Goal: Information Seeking & Learning: Understand process/instructions

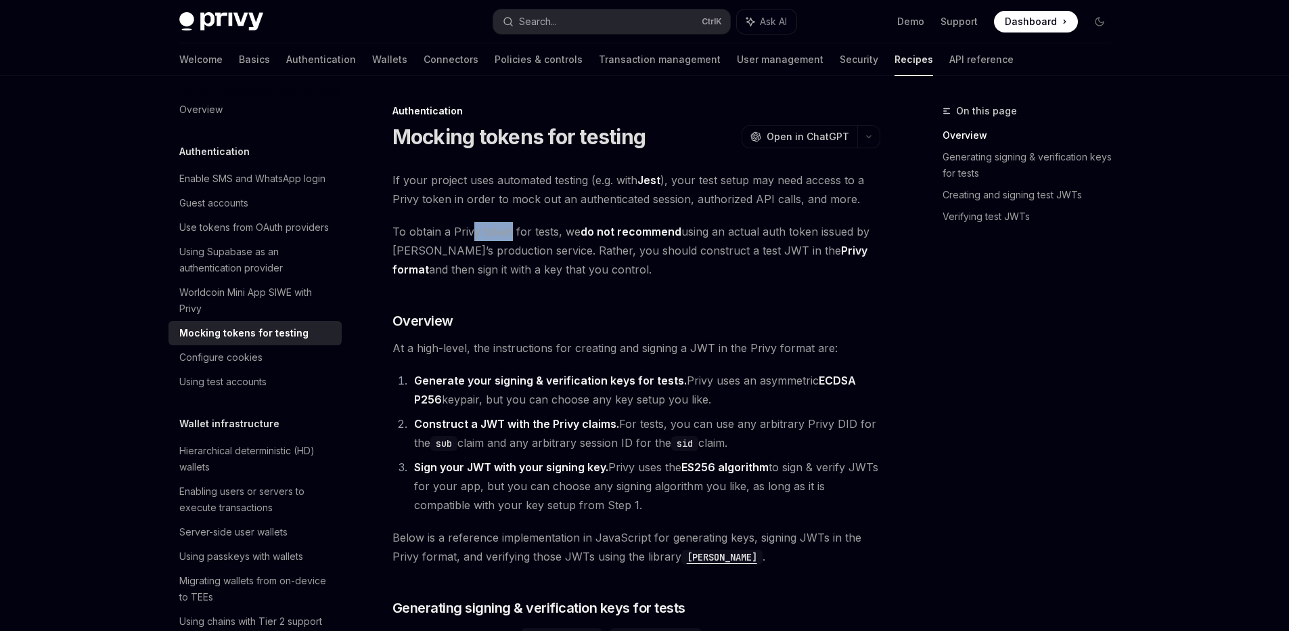
drag, startPoint x: 480, startPoint y: 236, endPoint x: 508, endPoint y: 238, distance: 27.8
click at [508, 238] on span "To obtain a Privy token for tests, we do not recommend using an actual auth tok…" at bounding box center [637, 250] width 488 height 57
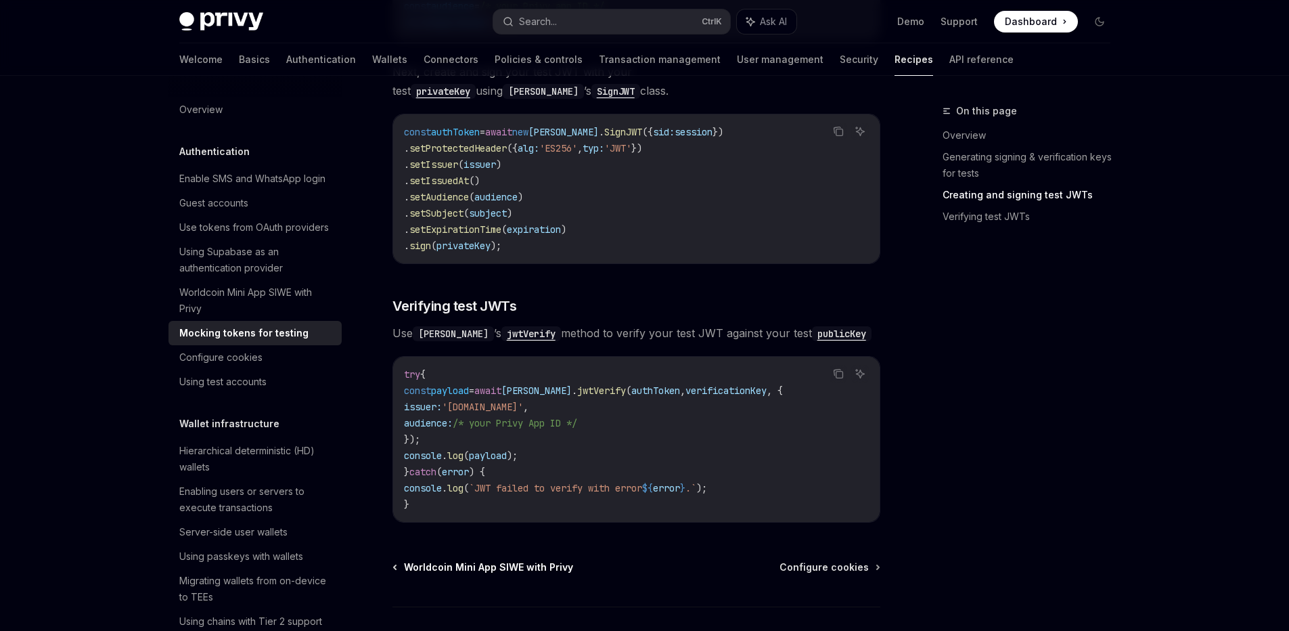
scroll to position [917, 0]
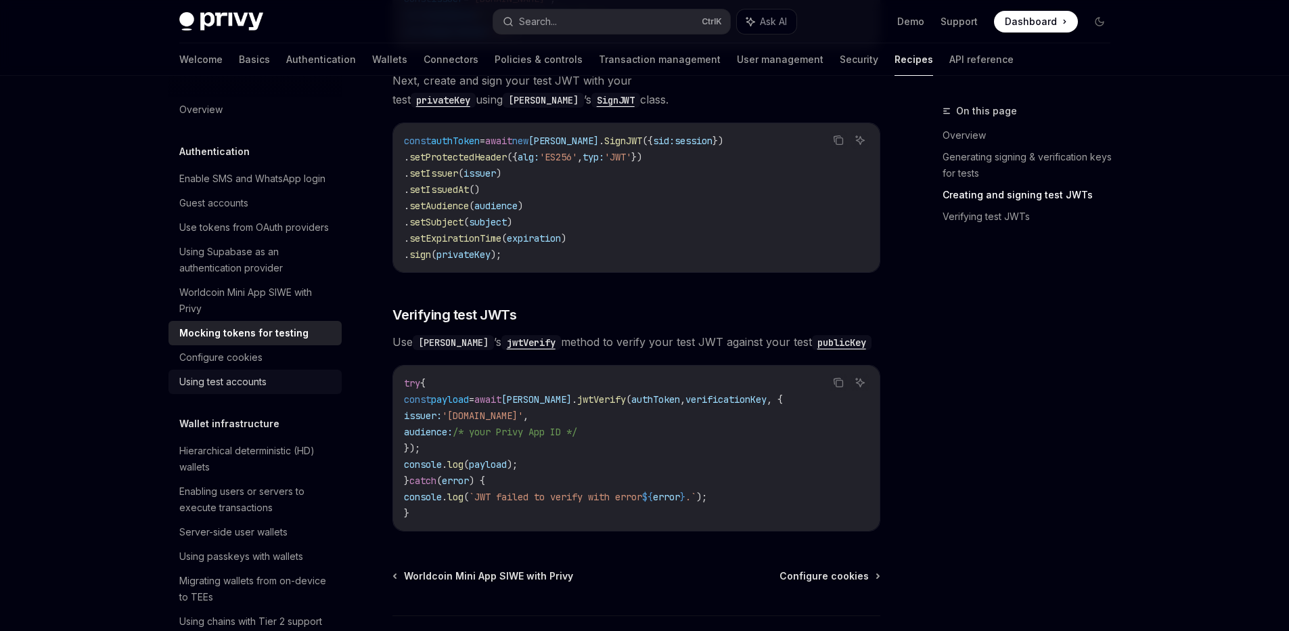
click at [249, 390] on div "Using test accounts" at bounding box center [222, 382] width 87 height 16
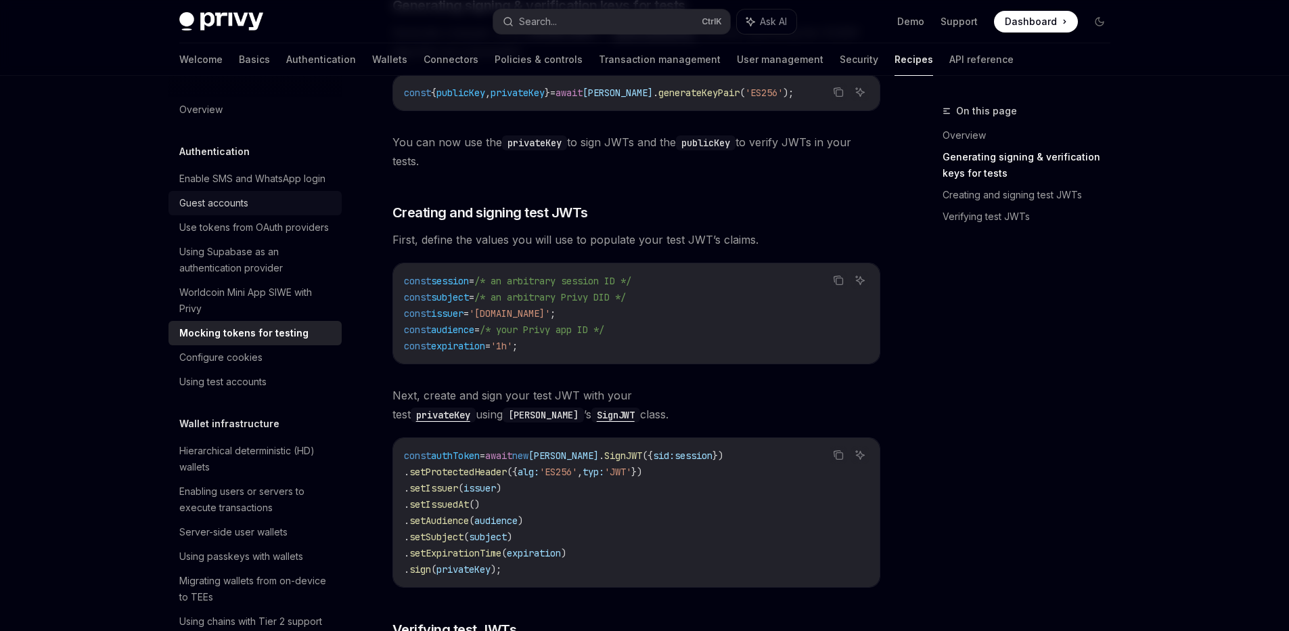
click at [236, 211] on div "Guest accounts" at bounding box center [213, 203] width 69 height 16
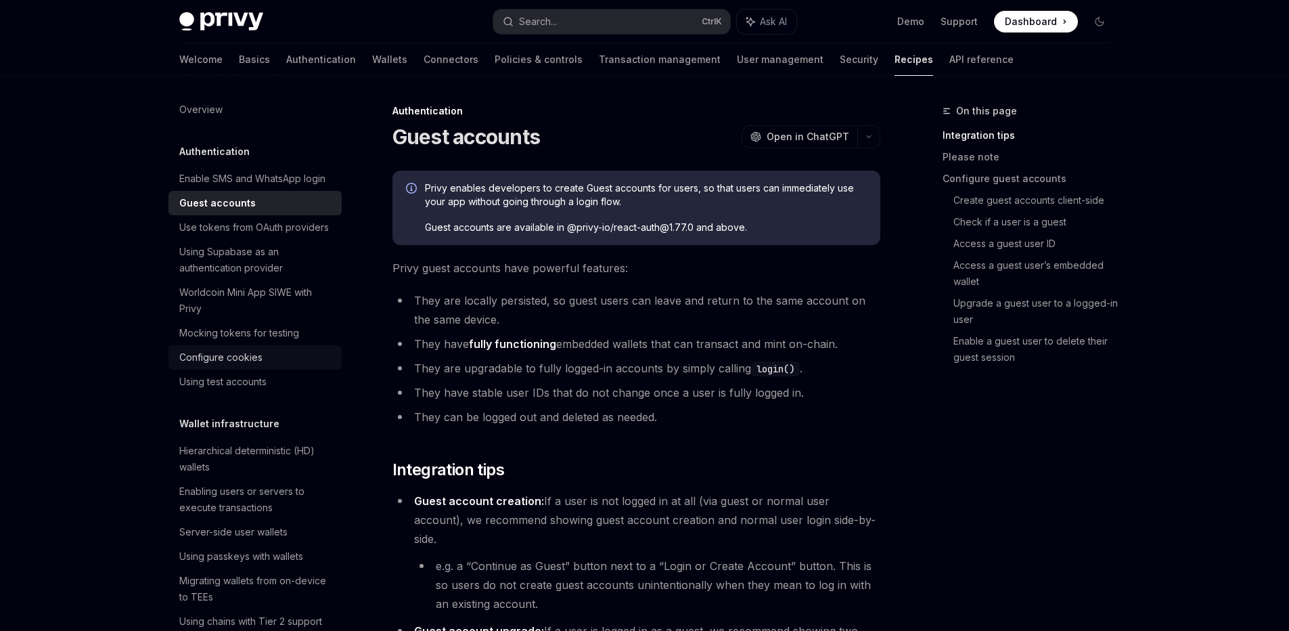
click at [240, 369] on link "Configure cookies" at bounding box center [255, 357] width 173 height 24
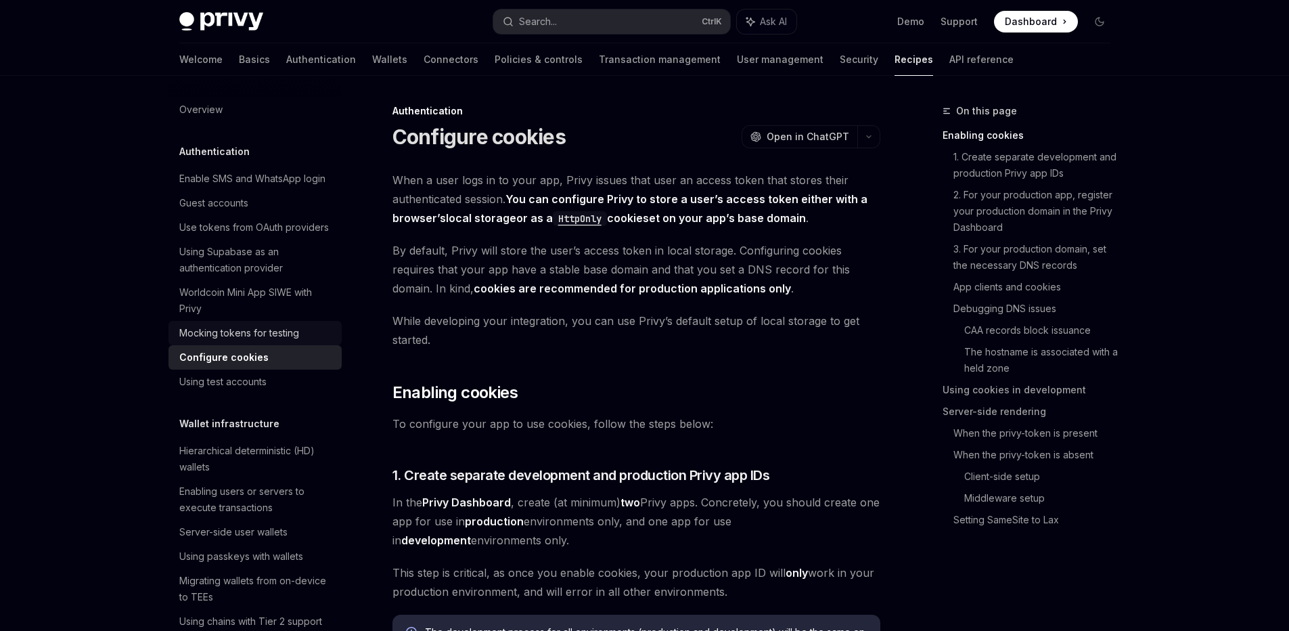
click at [240, 341] on div "Mocking tokens for testing" at bounding box center [239, 333] width 120 height 16
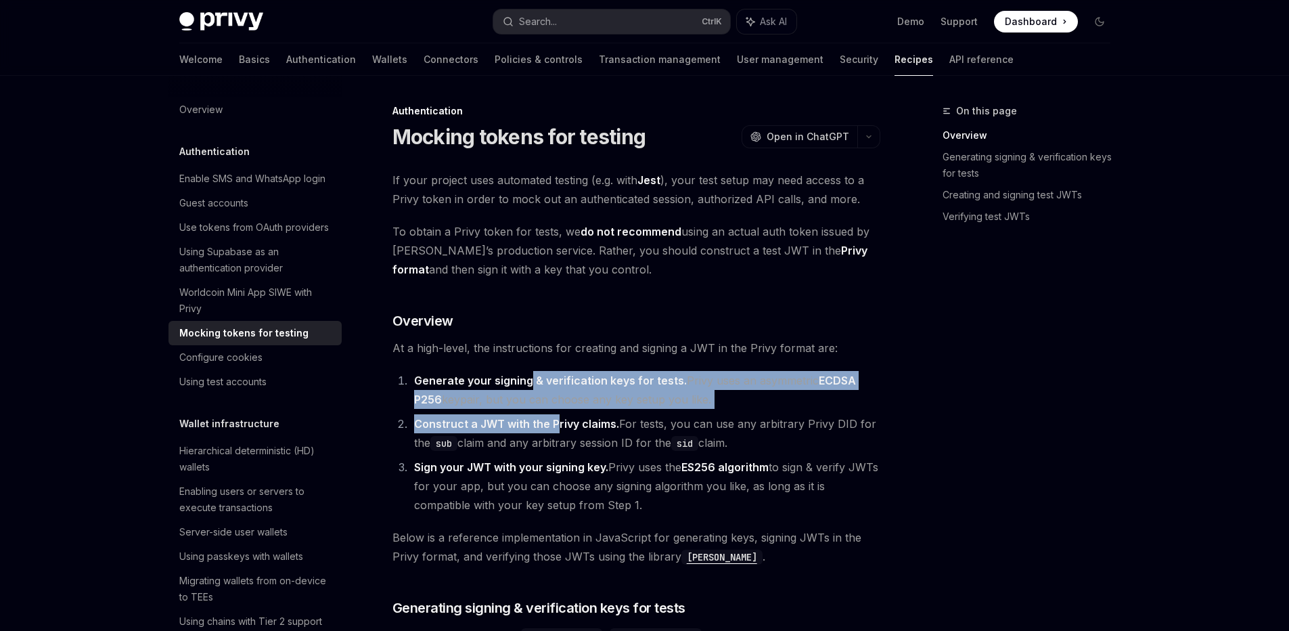
drag, startPoint x: 529, startPoint y: 380, endPoint x: 554, endPoint y: 420, distance: 47.7
click at [554, 420] on ol "Generate your signing & verification keys for tests. Privy uses an asymmetric E…" at bounding box center [637, 442] width 488 height 143
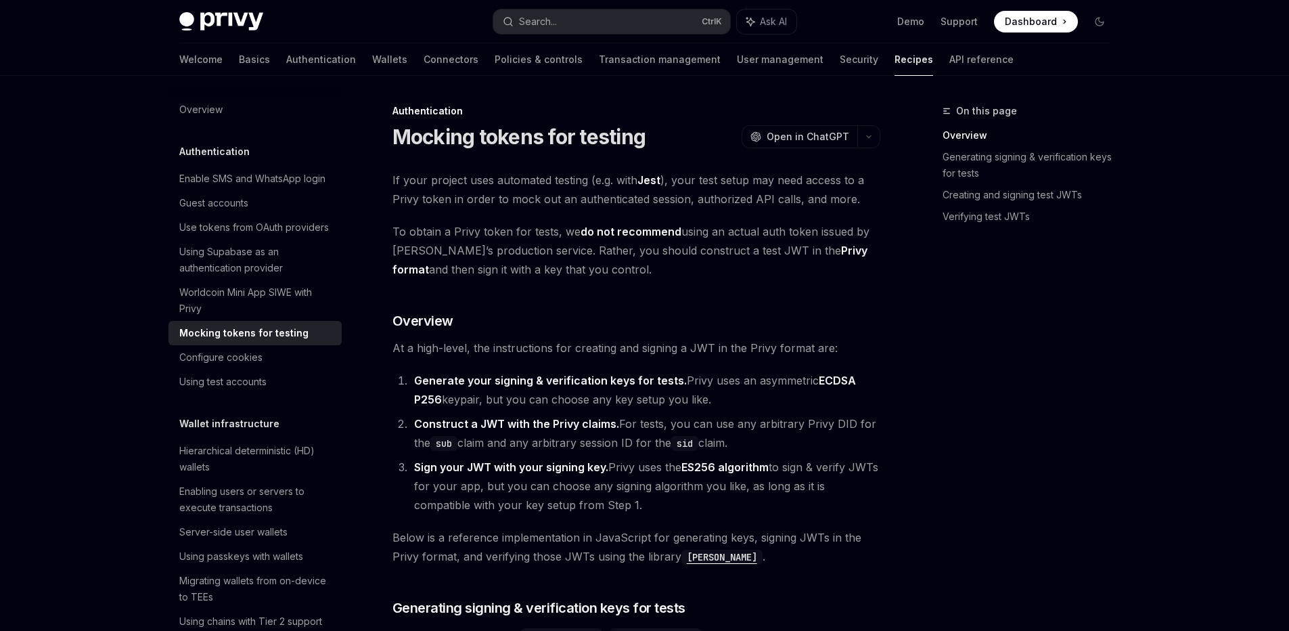
click at [720, 416] on li "Construct a JWT with the Privy claims. For tests, you can use any arbitrary Pri…" at bounding box center [645, 433] width 470 height 38
click at [279, 341] on div "Mocking tokens for testing" at bounding box center [243, 333] width 129 height 16
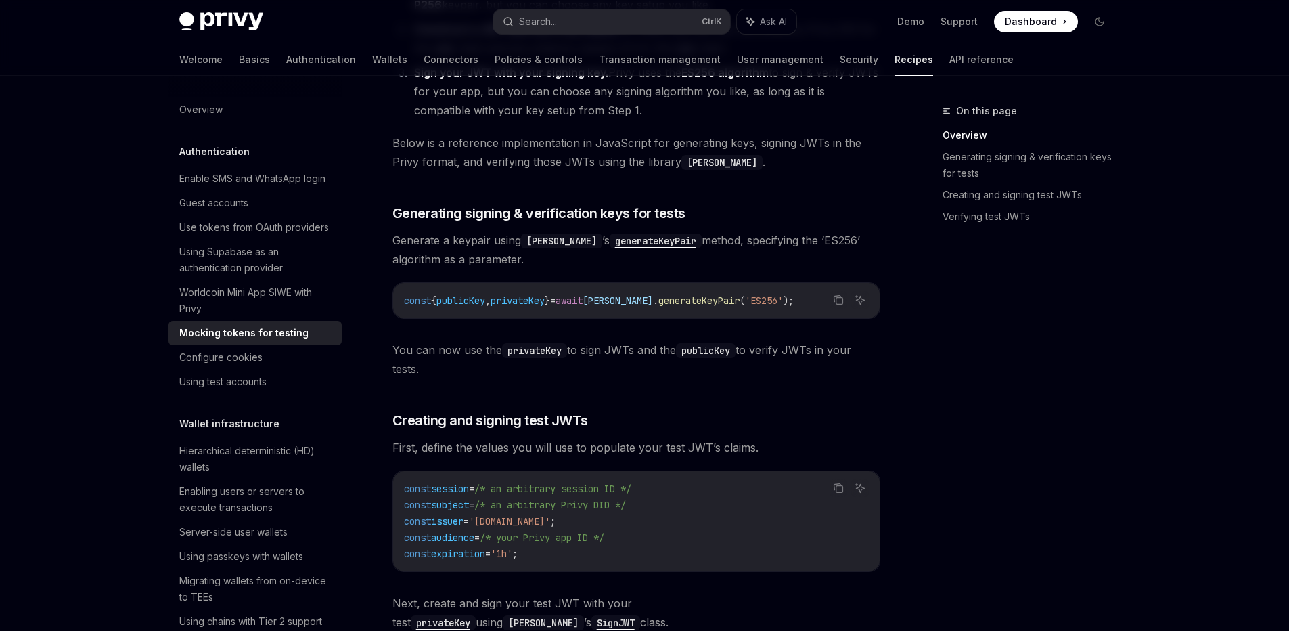
scroll to position [406, 0]
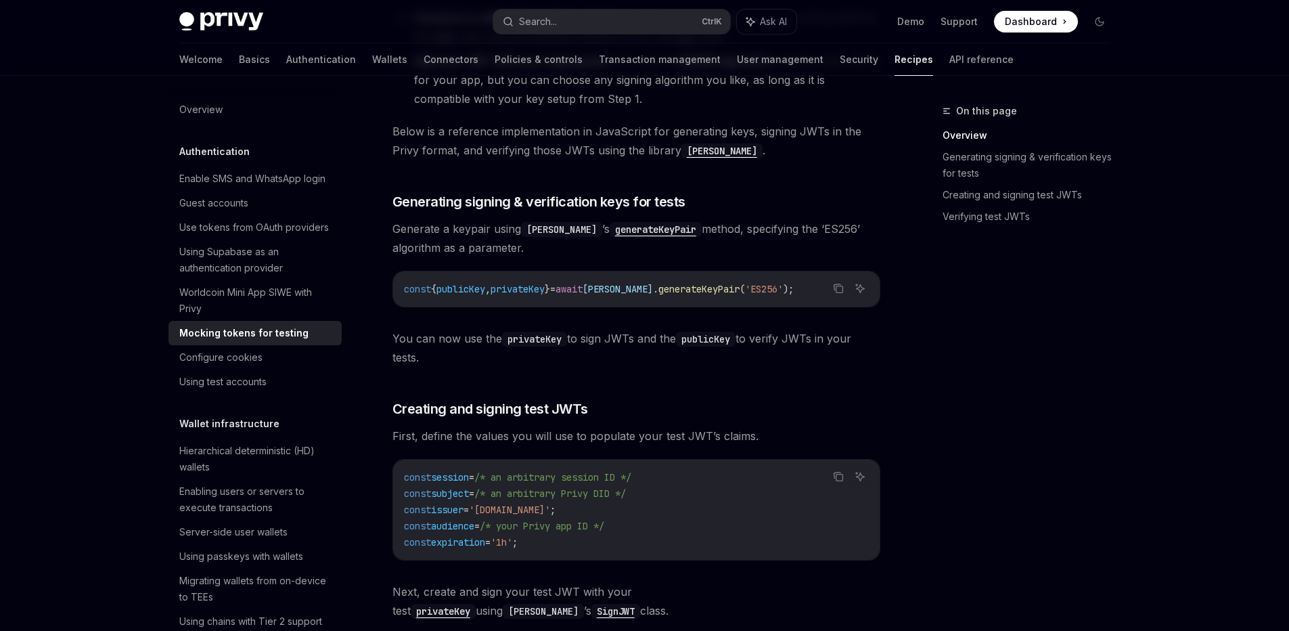
click at [681, 288] on span "generateKeyPair" at bounding box center [698, 289] width 81 height 12
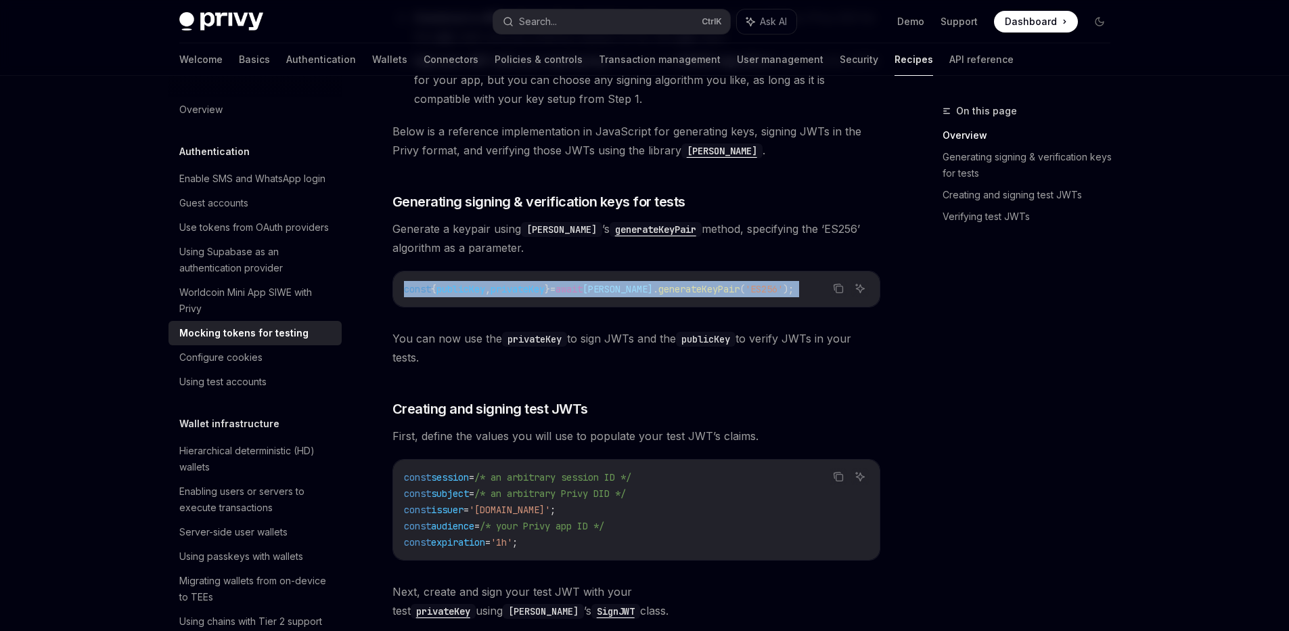
click at [681, 288] on span "generateKeyPair" at bounding box center [698, 289] width 81 height 12
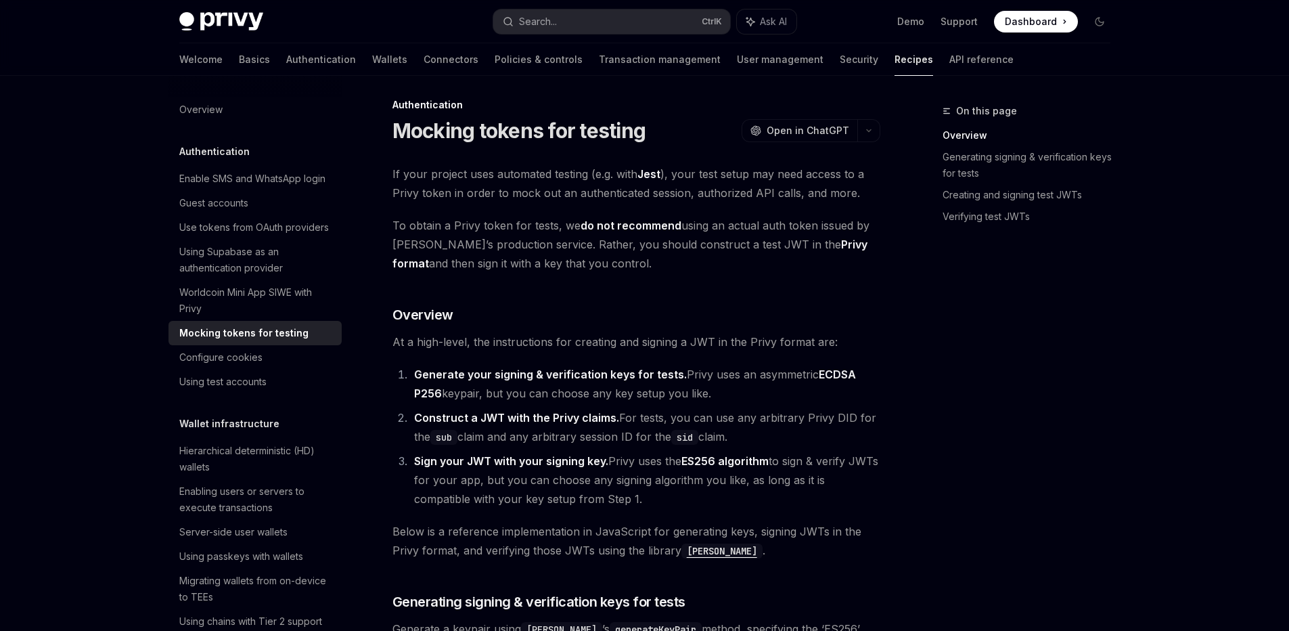
scroll to position [0, 0]
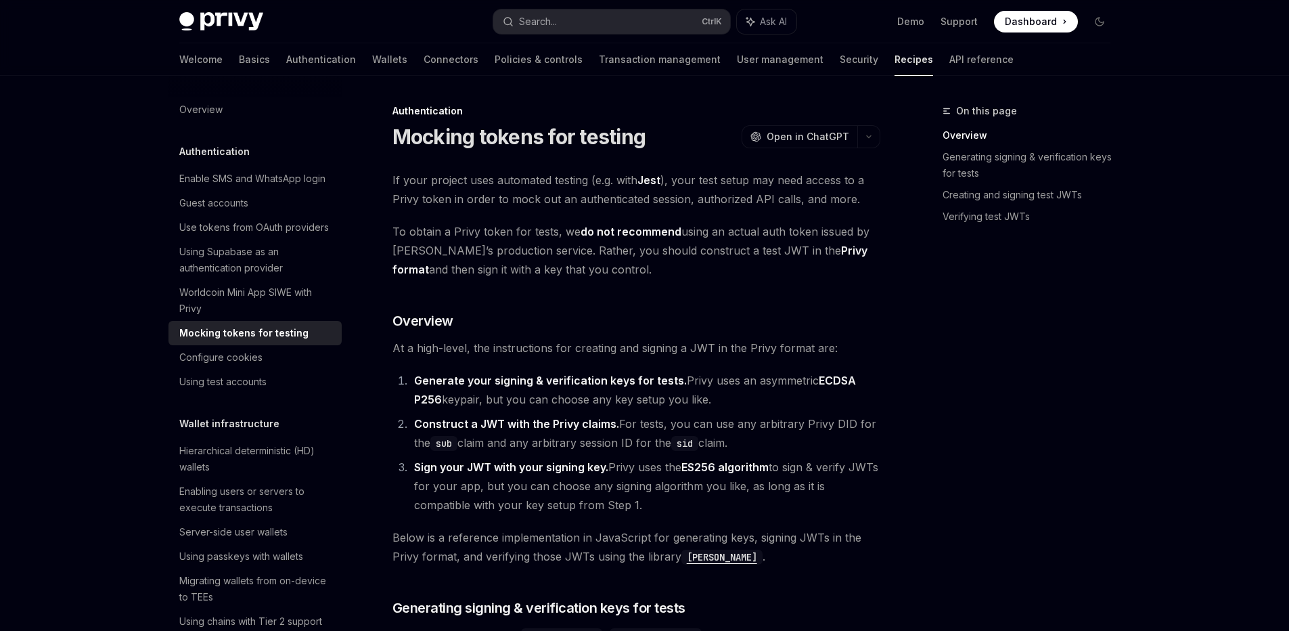
click at [802, 250] on link "Privy format" at bounding box center [630, 260] width 475 height 33
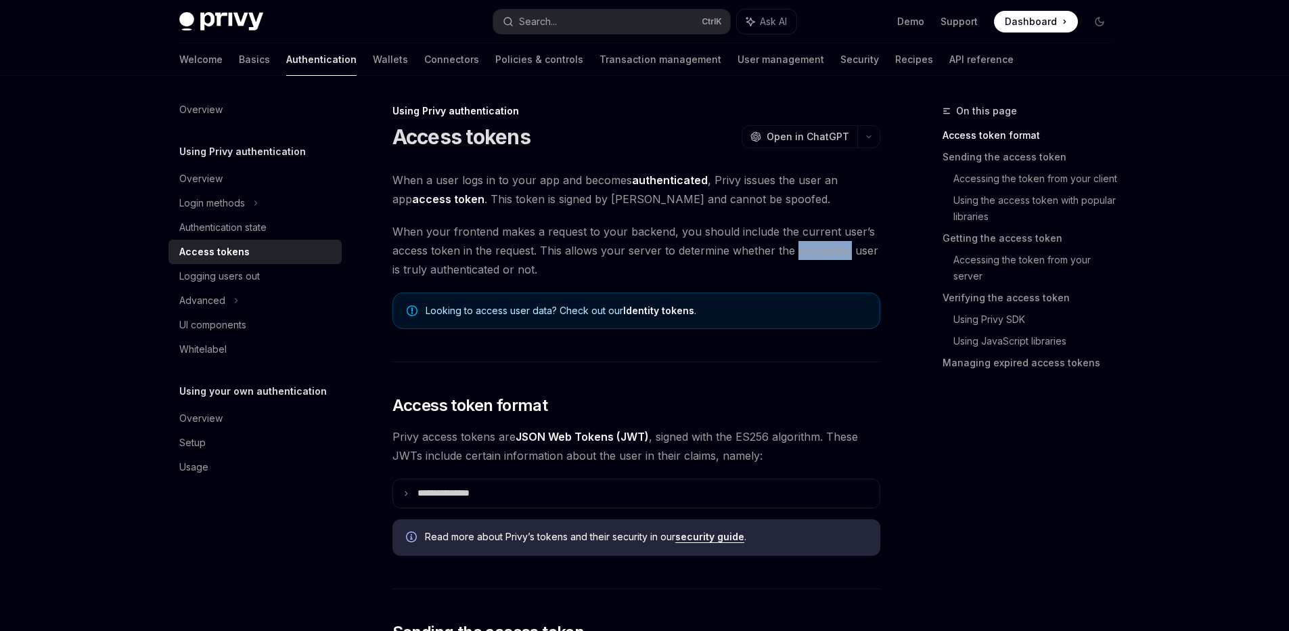
click at [800, 258] on span "When your frontend makes a request to your backend, you should include the curr…" at bounding box center [637, 250] width 488 height 57
drag, startPoint x: 542, startPoint y: 236, endPoint x: 508, endPoint y: 165, distance: 78.1
click at [541, 234] on span "When your frontend makes a request to your backend, you should include the curr…" at bounding box center [637, 250] width 488 height 57
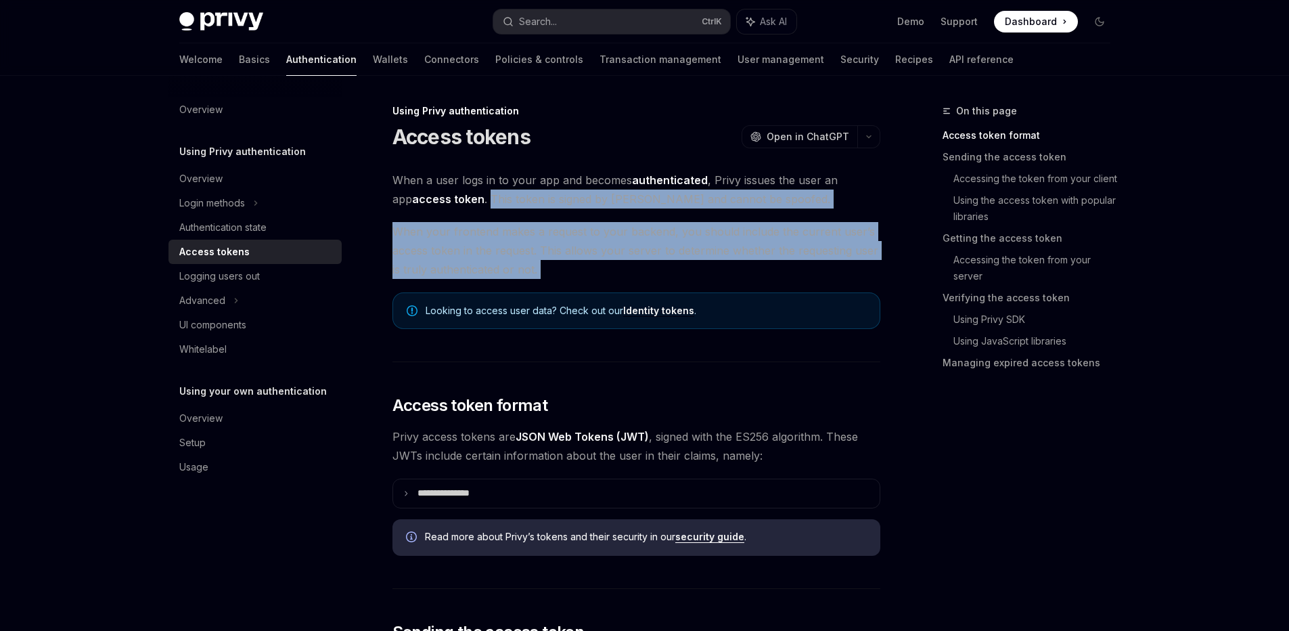
drag, startPoint x: 468, startPoint y: 192, endPoint x: 635, endPoint y: 287, distance: 193.1
click at [789, 201] on span "When a user logs in to your app and becomes authenticated , Privy issues the us…" at bounding box center [637, 190] width 488 height 38
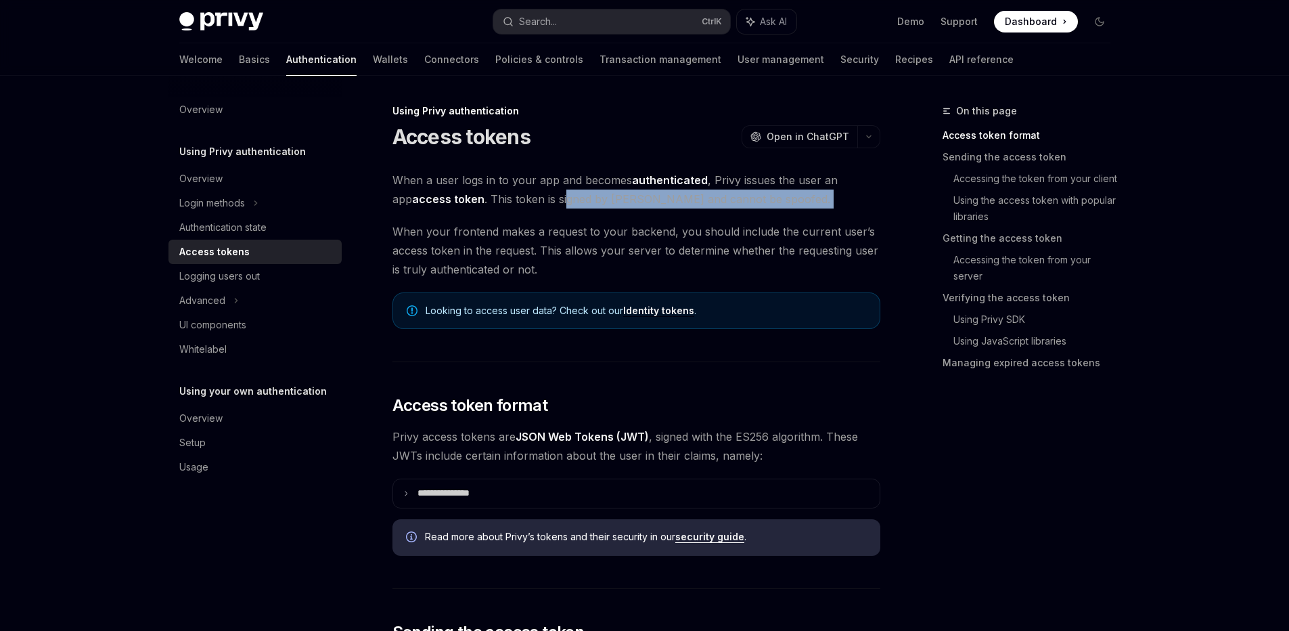
drag, startPoint x: 543, startPoint y: 200, endPoint x: 771, endPoint y: 221, distance: 228.3
drag, startPoint x: 522, startPoint y: 200, endPoint x: 748, endPoint y: 206, distance: 226.8
click at [748, 206] on span "When a user logs in to your app and becomes authenticated , Privy issues the us…" at bounding box center [637, 190] width 488 height 38
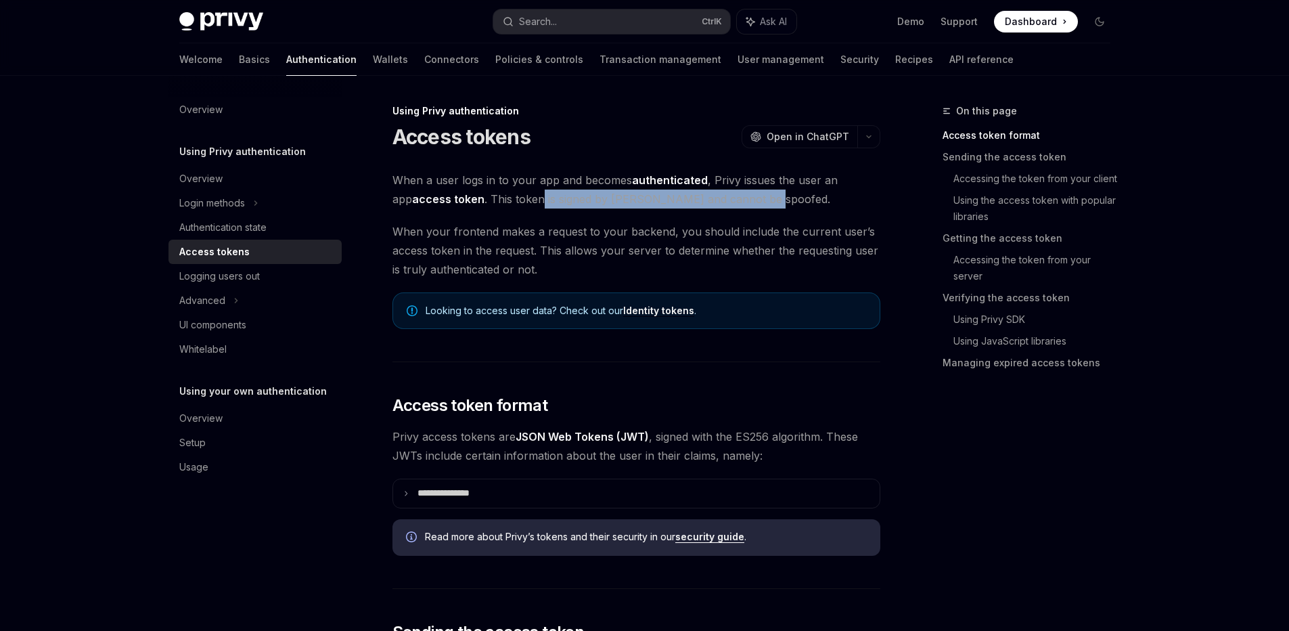
click at [777, 206] on span "When a user logs in to your app and becomes authenticated , Privy issues the us…" at bounding box center [637, 190] width 488 height 38
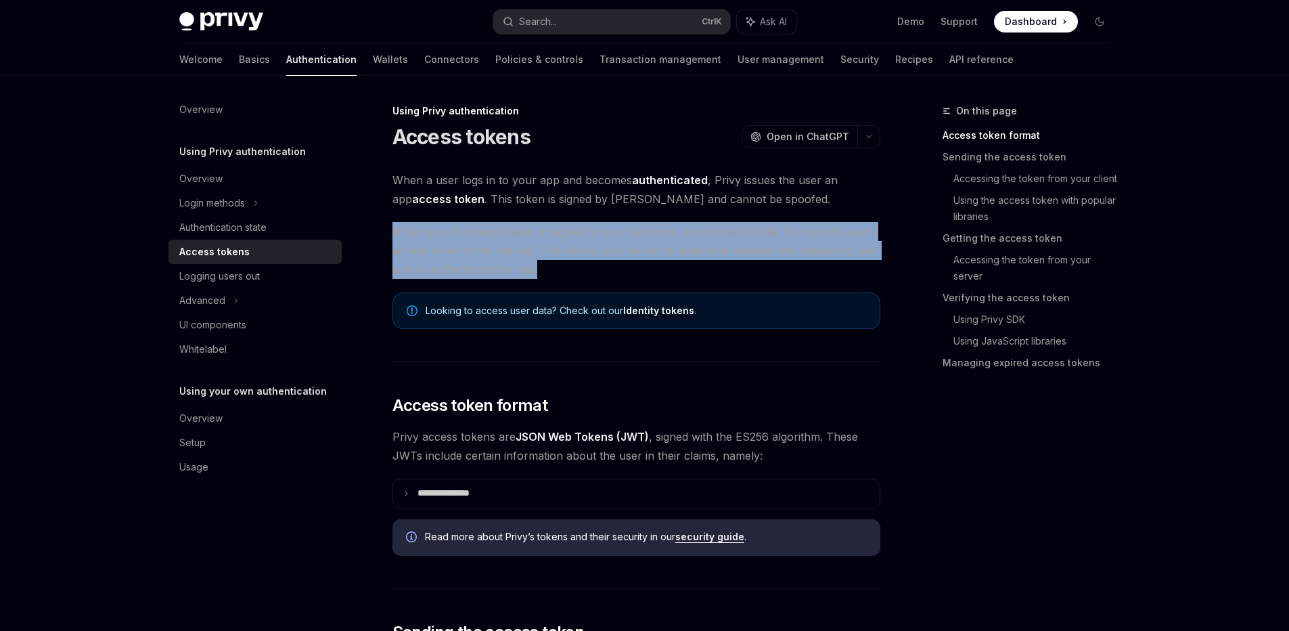
drag, startPoint x: 395, startPoint y: 229, endPoint x: 552, endPoint y: 271, distance: 163.2
click at [552, 271] on span "When your frontend makes a request to your backend, you should include the curr…" at bounding box center [637, 250] width 488 height 57
click at [562, 271] on span "When your frontend makes a request to your backend, you should include the curr…" at bounding box center [637, 250] width 488 height 57
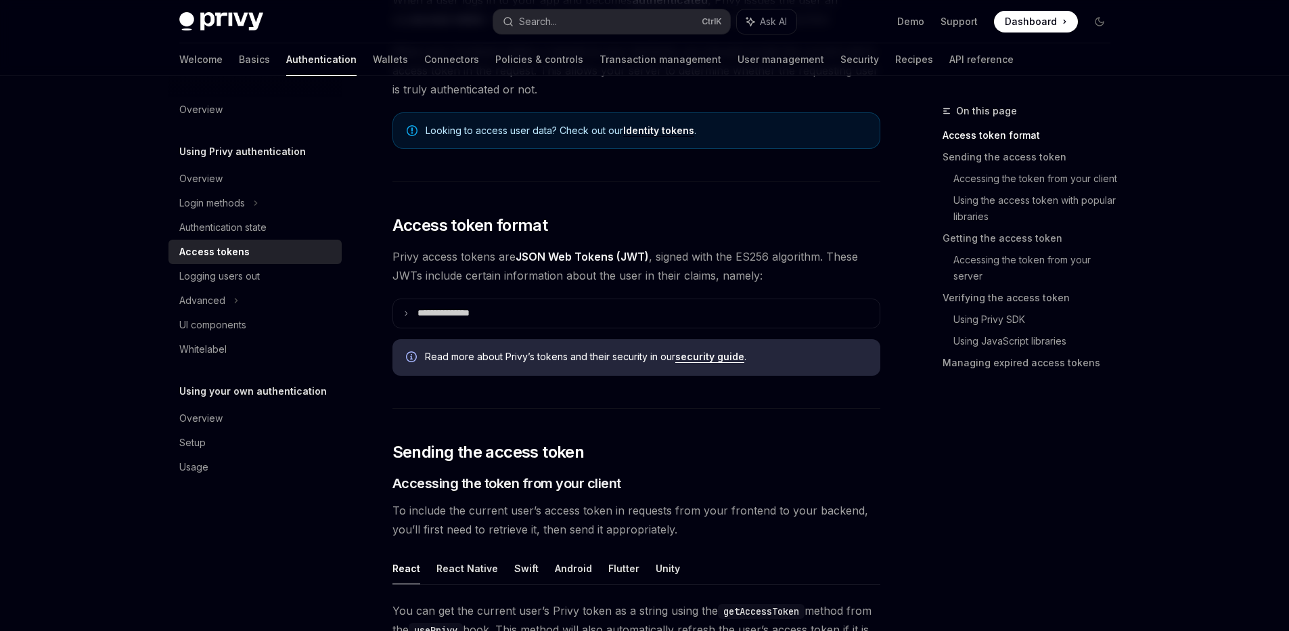
scroll to position [193, 0]
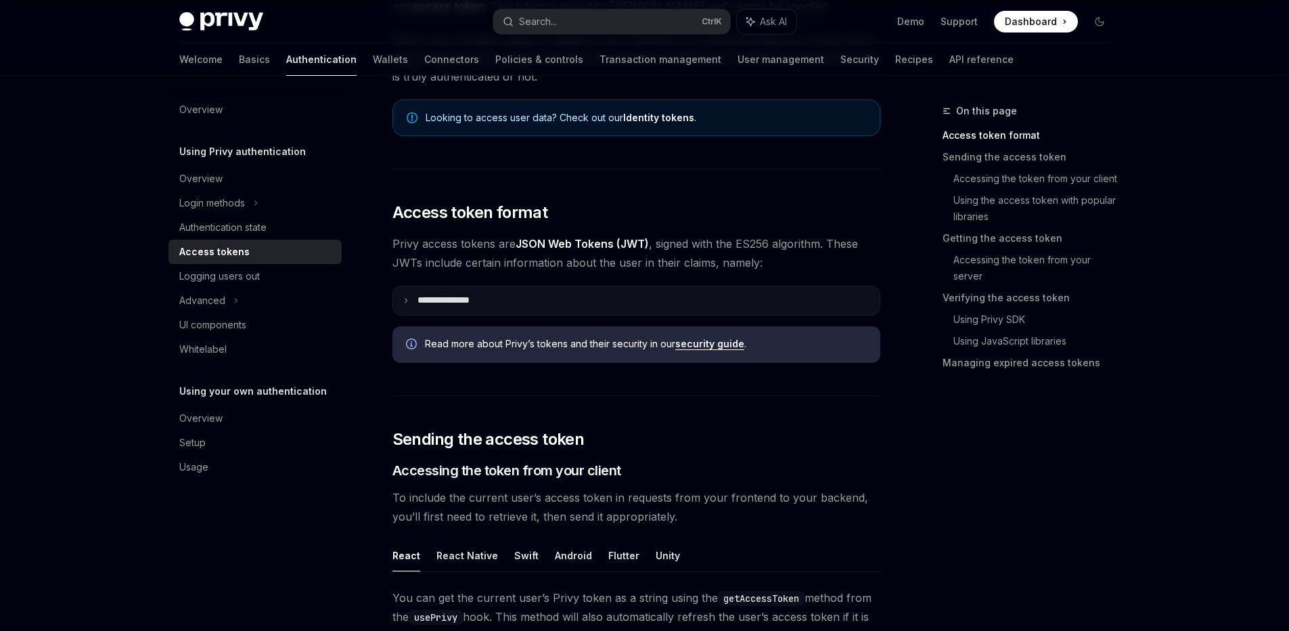
click at [432, 308] on summary "**********" at bounding box center [636, 300] width 487 height 28
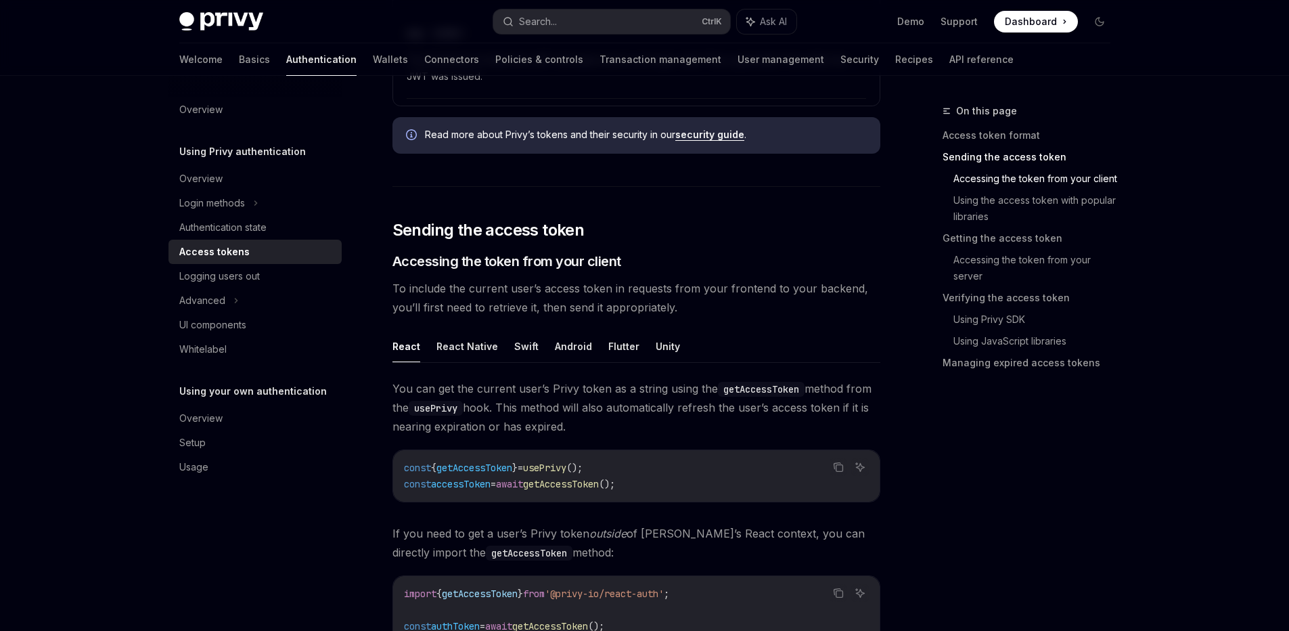
scroll to position [863, 0]
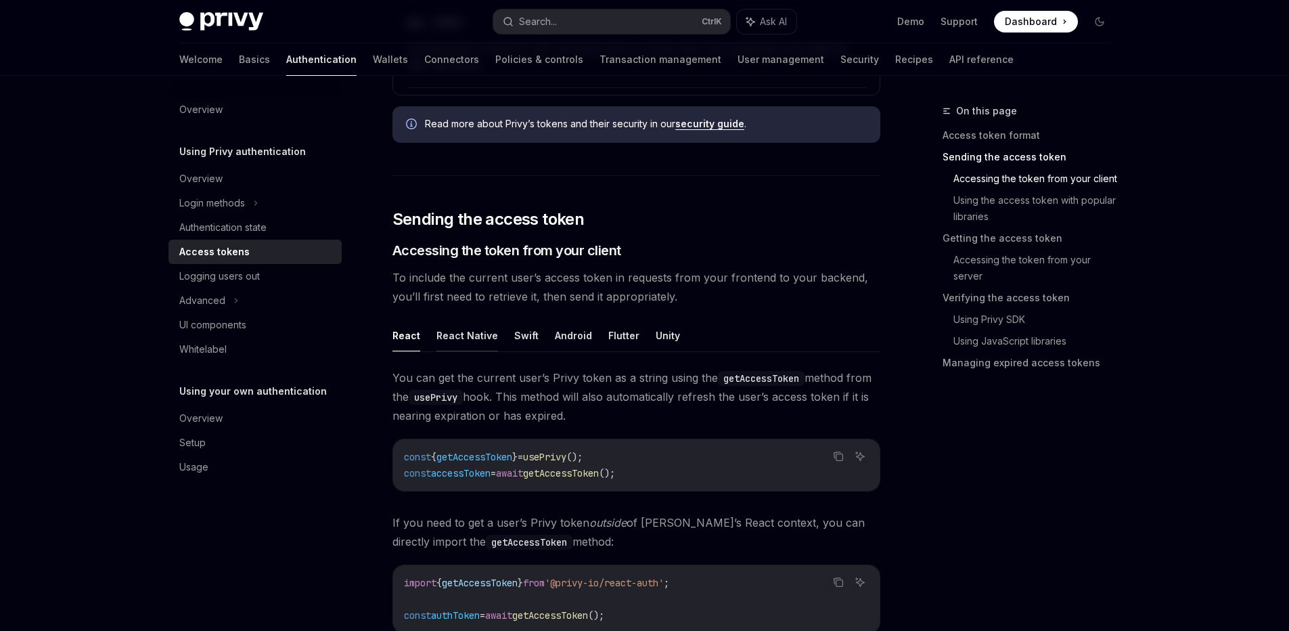
click at [449, 336] on button "React Native" at bounding box center [467, 335] width 62 height 32
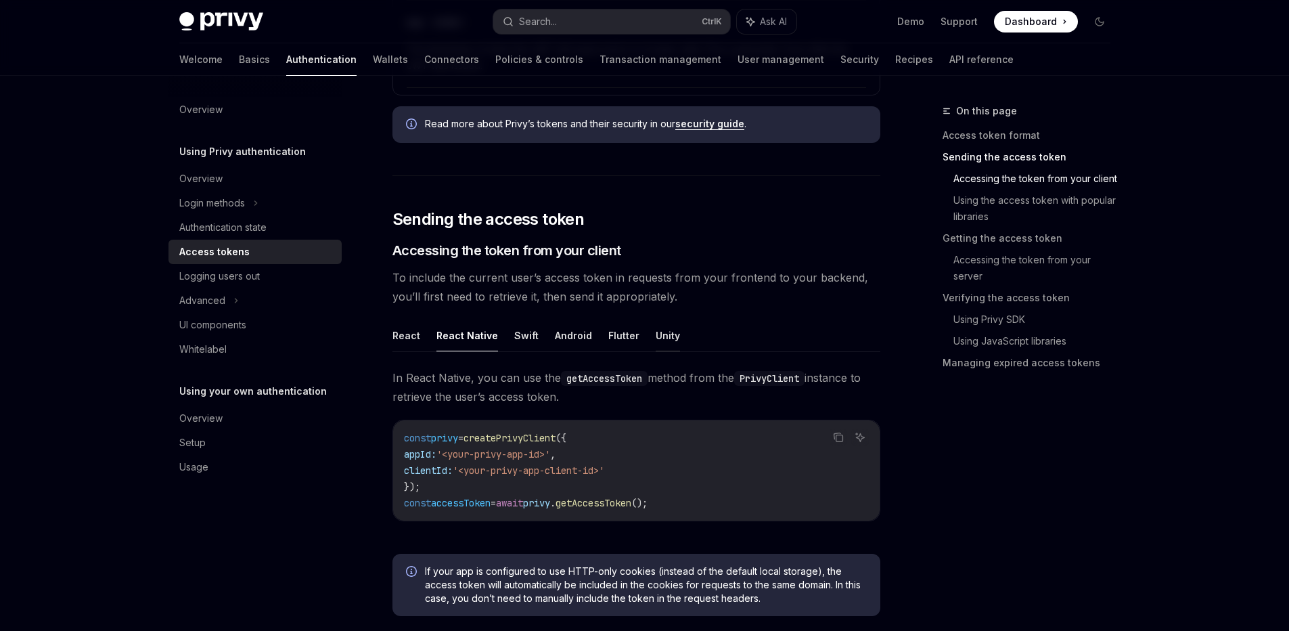
click at [656, 332] on button "Unity" at bounding box center [668, 335] width 24 height 32
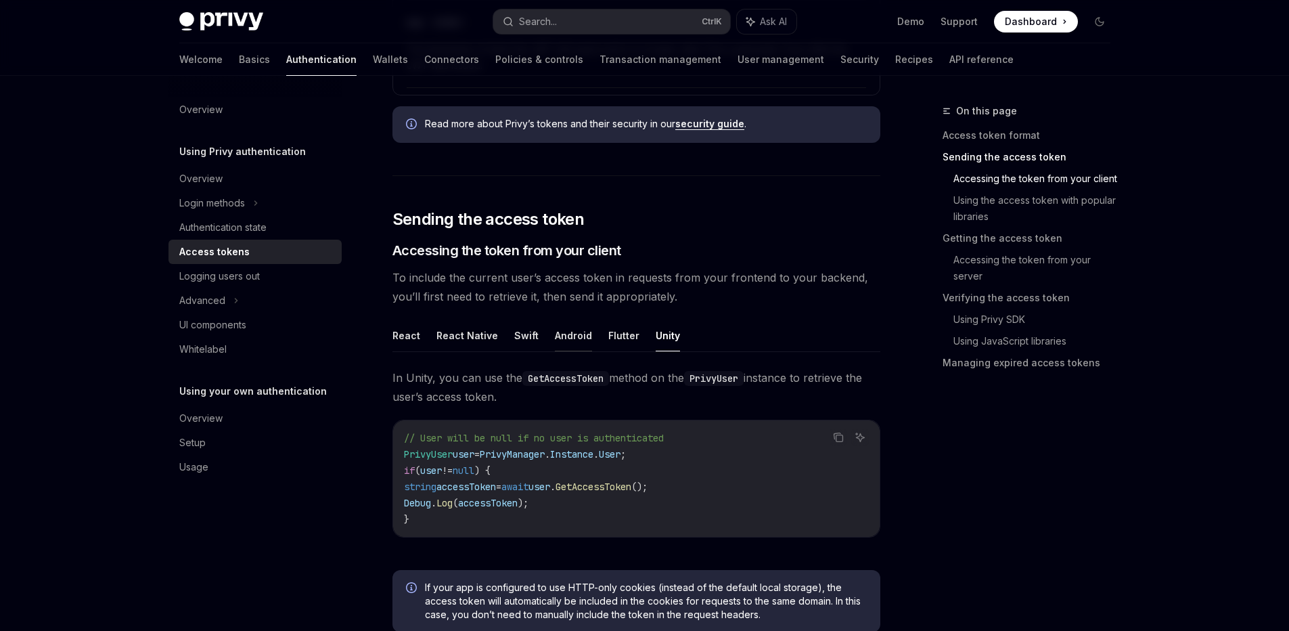
click at [562, 340] on button "Android" at bounding box center [573, 335] width 37 height 32
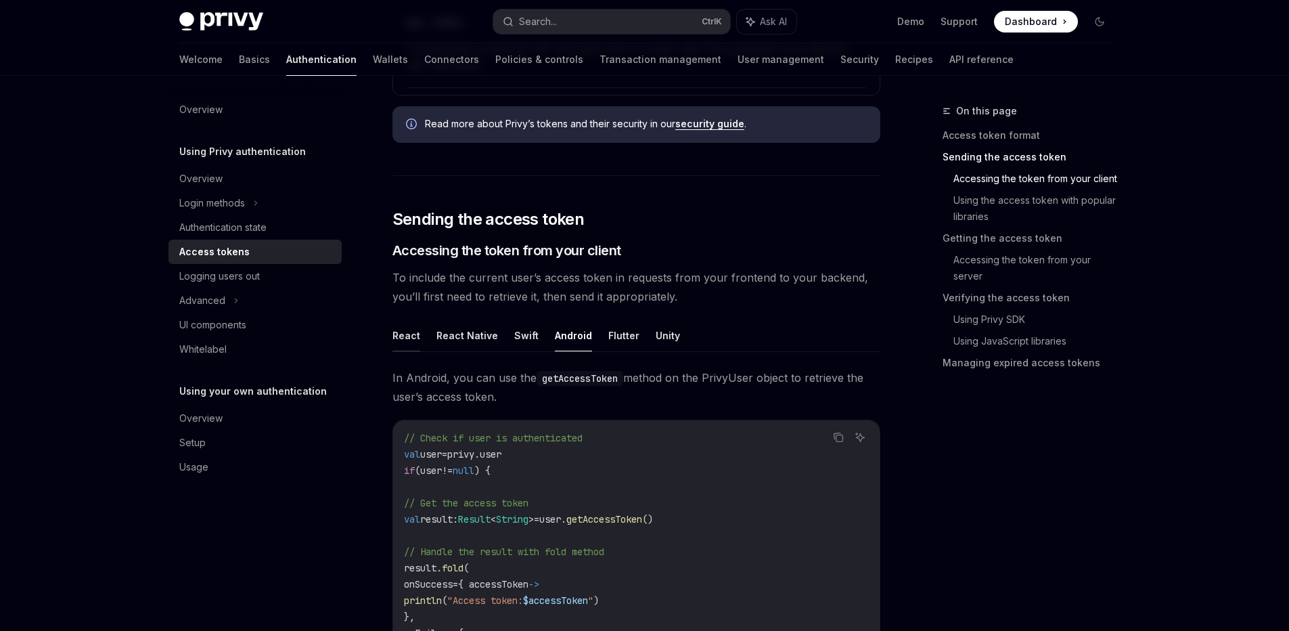
click at [417, 330] on button "React" at bounding box center [407, 335] width 28 height 32
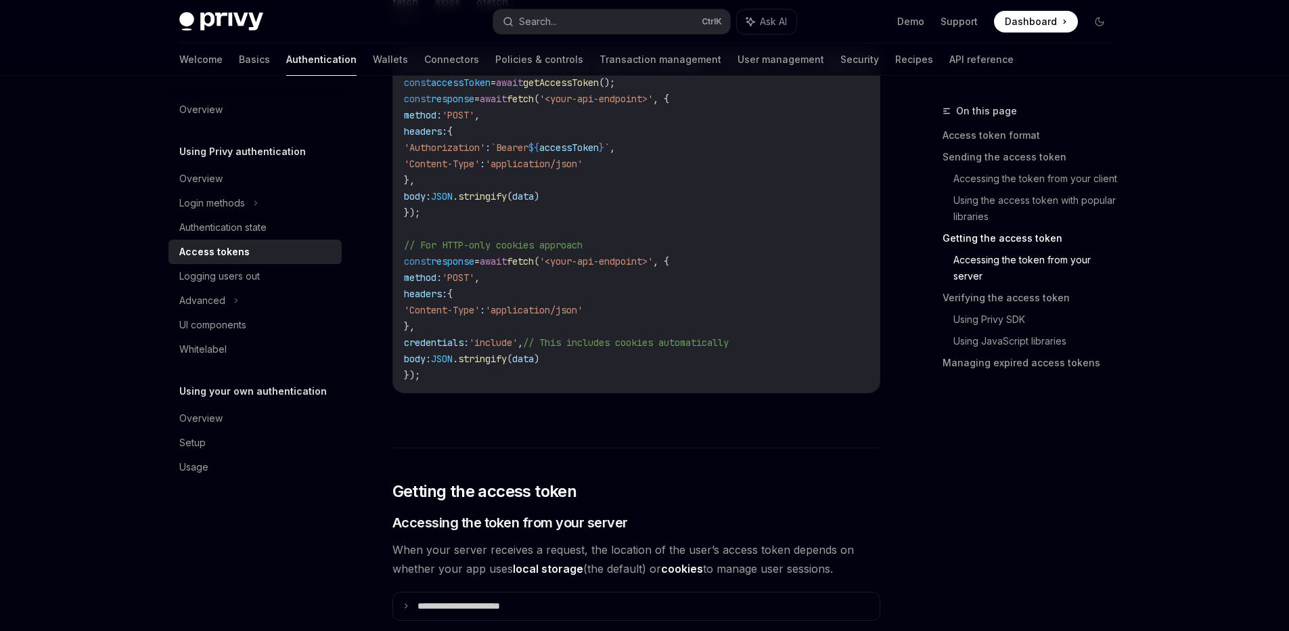
scroll to position [1847, 0]
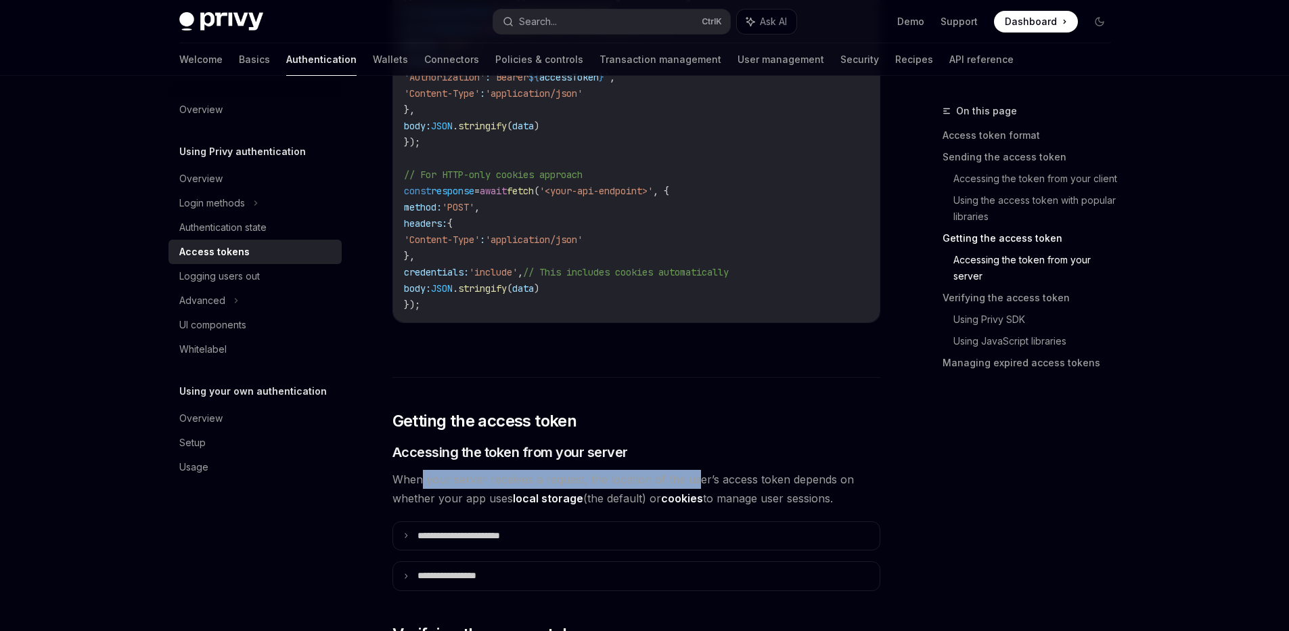
drag, startPoint x: 421, startPoint y: 477, endPoint x: 699, endPoint y: 483, distance: 278.2
click at [693, 483] on span "When your server receives a request, the location of the user’s access token de…" at bounding box center [637, 489] width 488 height 38
click at [981, 488] on div "On this page Access token format Sending the access token Accessing the token f…" at bounding box center [1019, 367] width 206 height 528
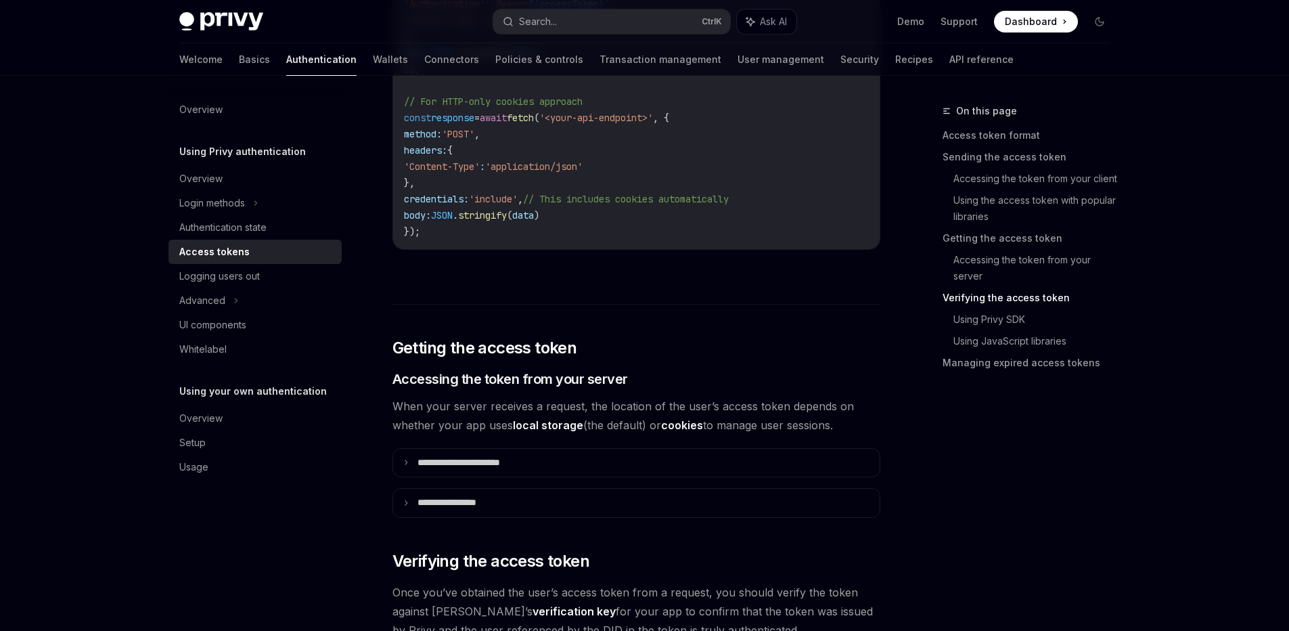
scroll to position [1929, 0]
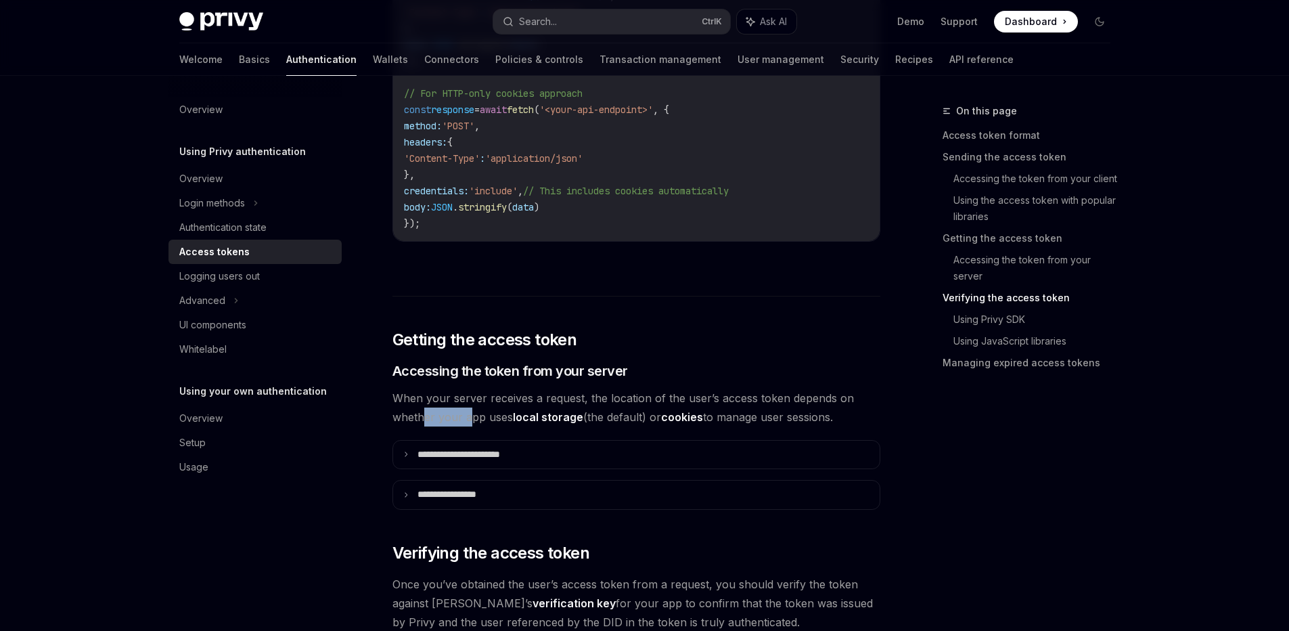
drag, startPoint x: 440, startPoint y: 422, endPoint x: 472, endPoint y: 424, distance: 31.9
click at [472, 424] on span "When your server receives a request, the location of the user’s access token de…" at bounding box center [637, 407] width 488 height 38
click at [792, 387] on div "**********" at bounding box center [637, 340] width 488 height 4196
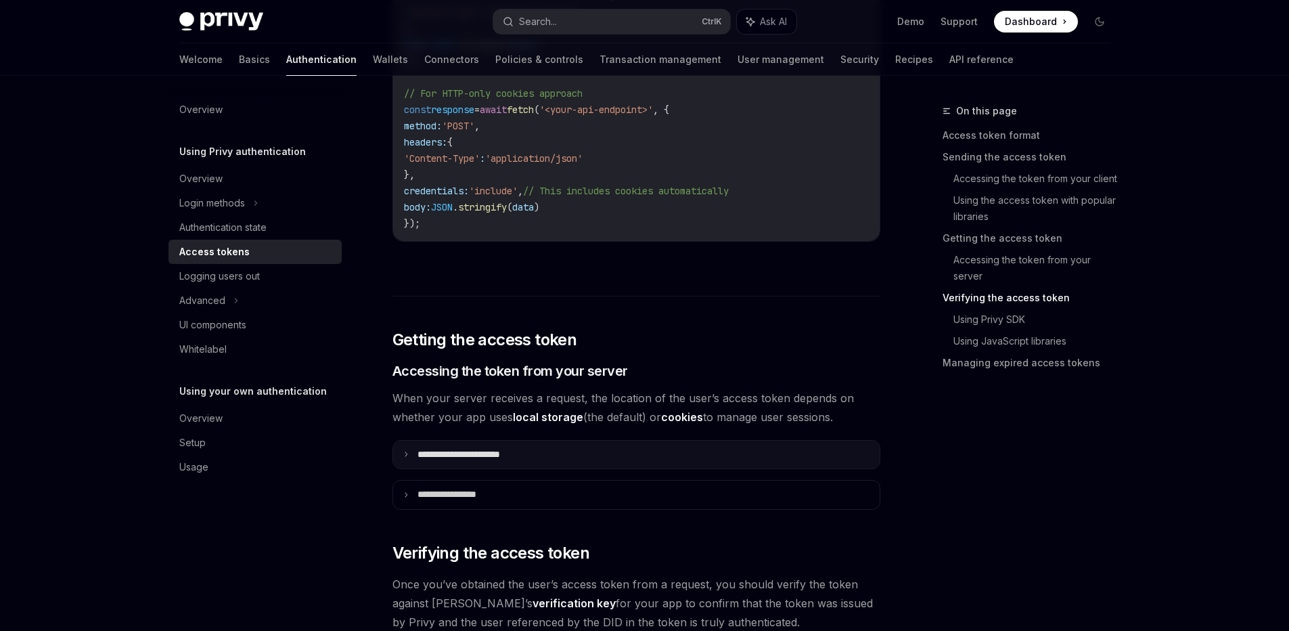
click at [493, 449] on p "**********" at bounding box center [474, 455] width 113 height 12
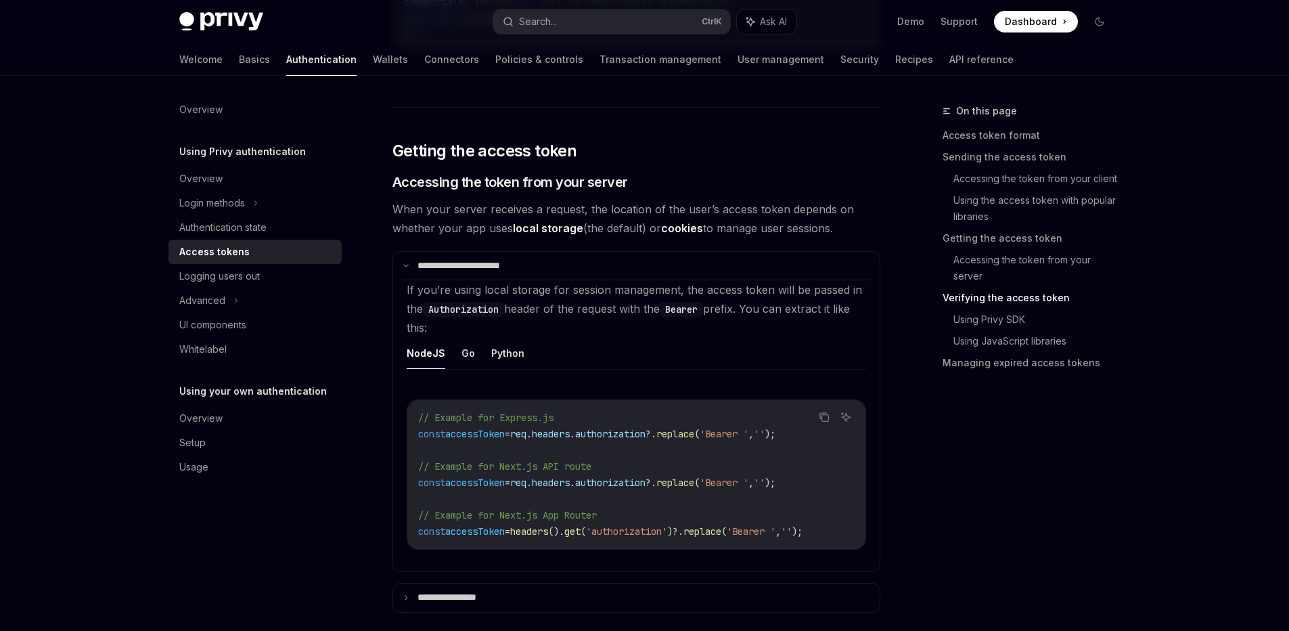
scroll to position [2132, 0]
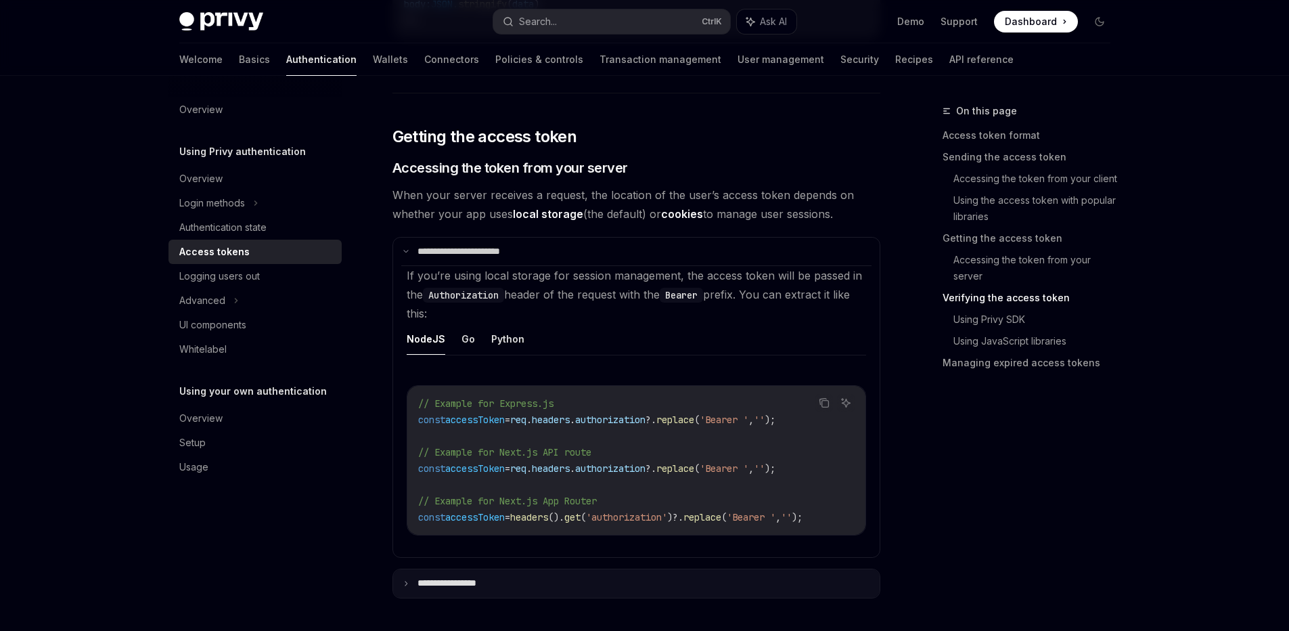
click at [516, 594] on summary "**********" at bounding box center [636, 583] width 487 height 28
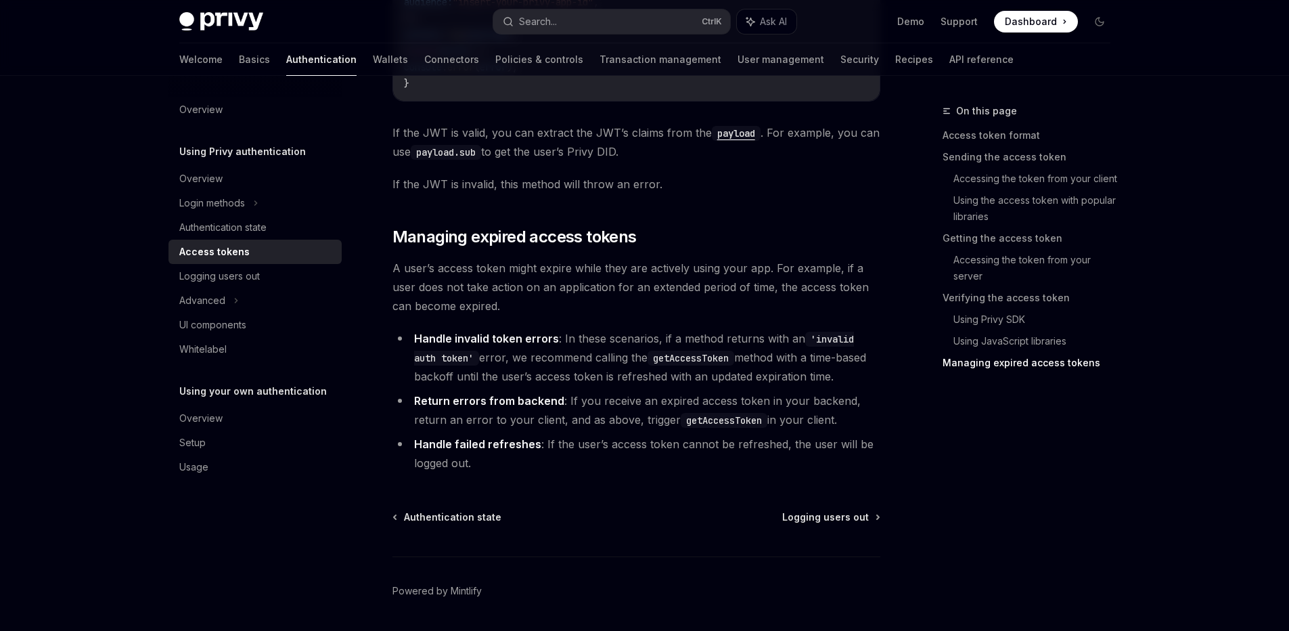
scroll to position [4523, 0]
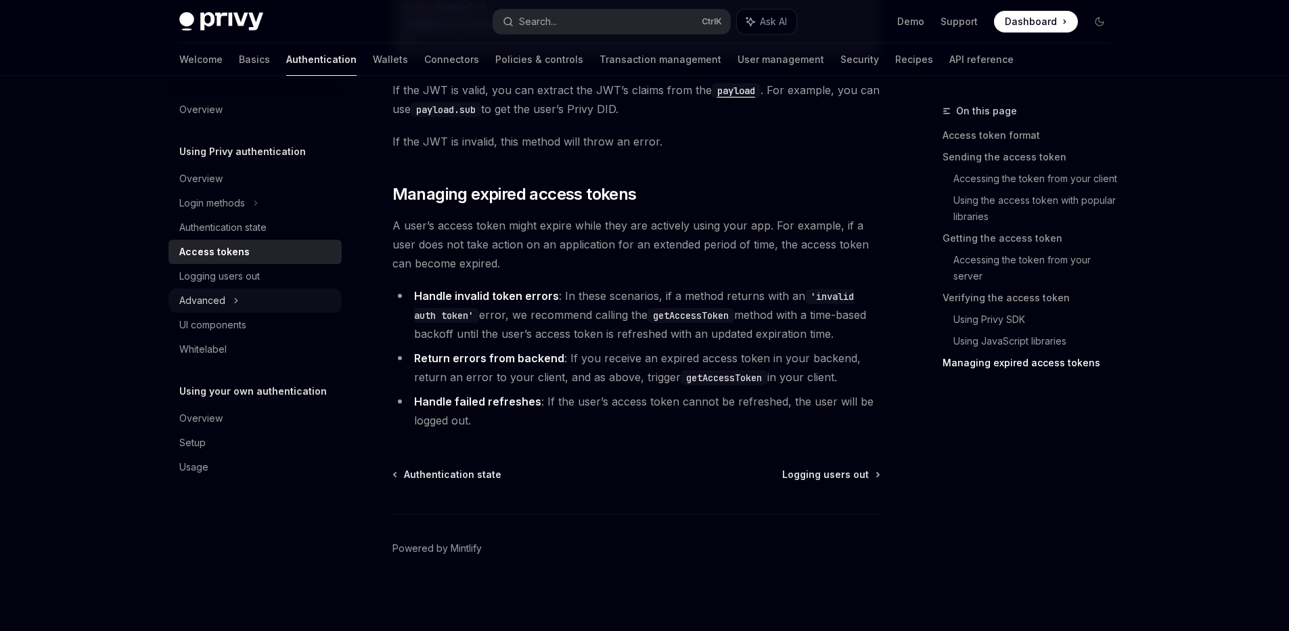
click at [219, 305] on div "Advanced" at bounding box center [202, 300] width 46 height 16
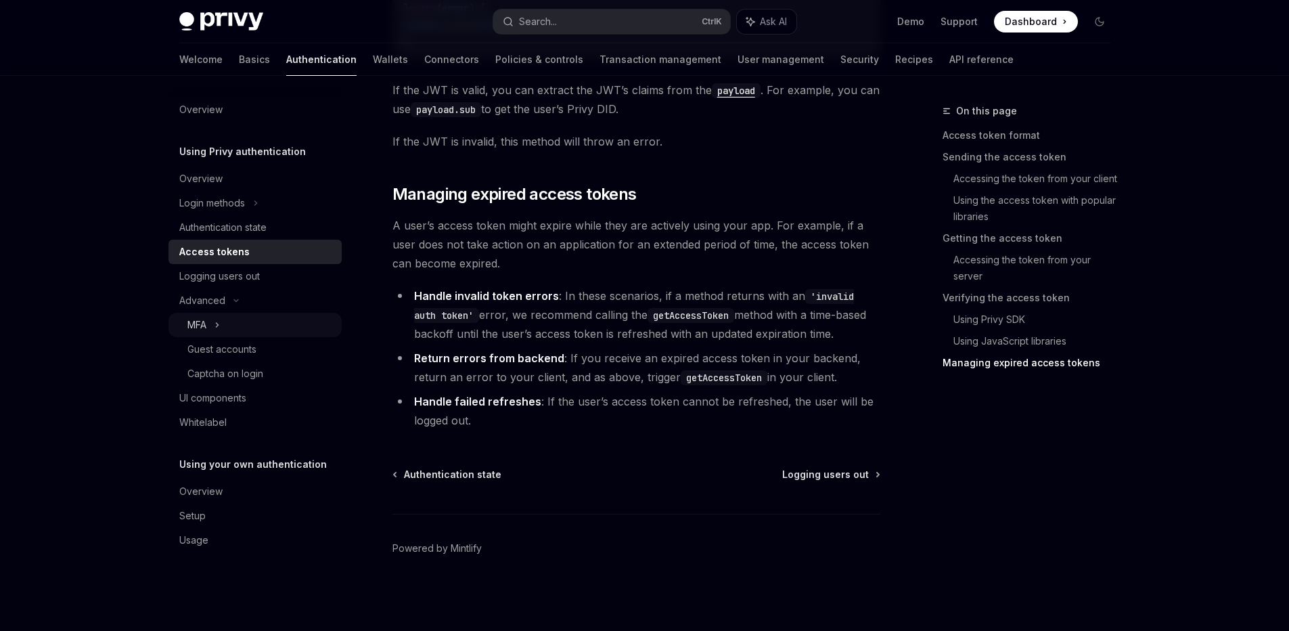
click at [248, 322] on div "MFA" at bounding box center [255, 325] width 173 height 24
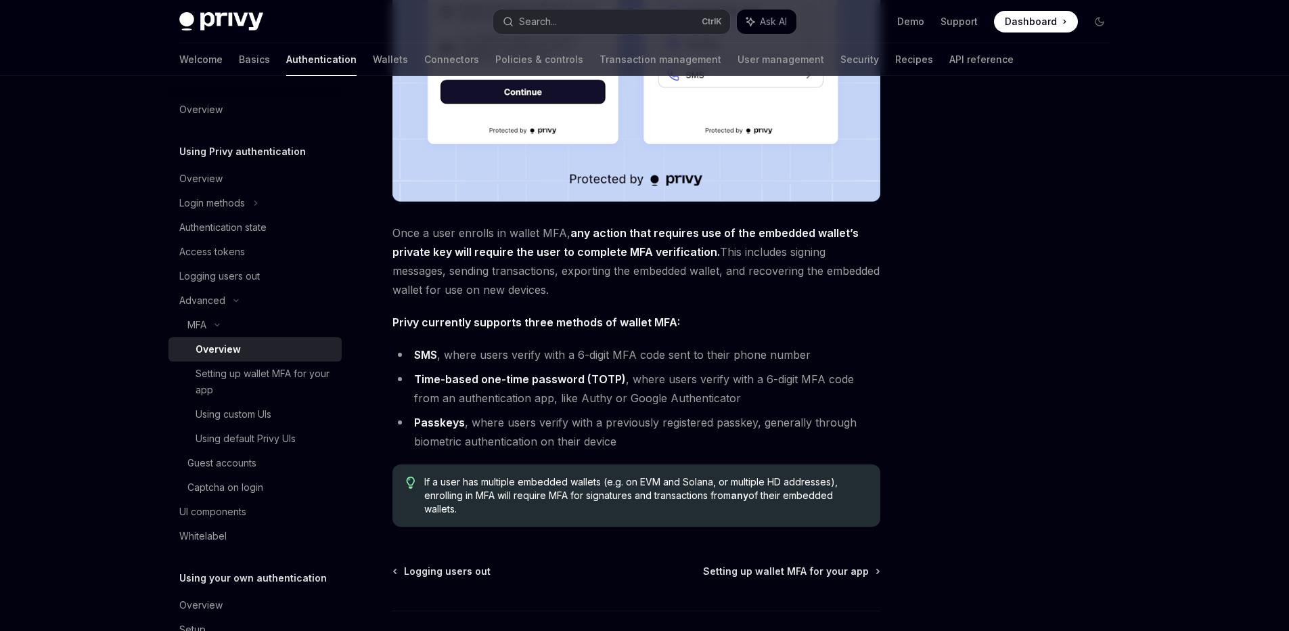
scroll to position [391, 0]
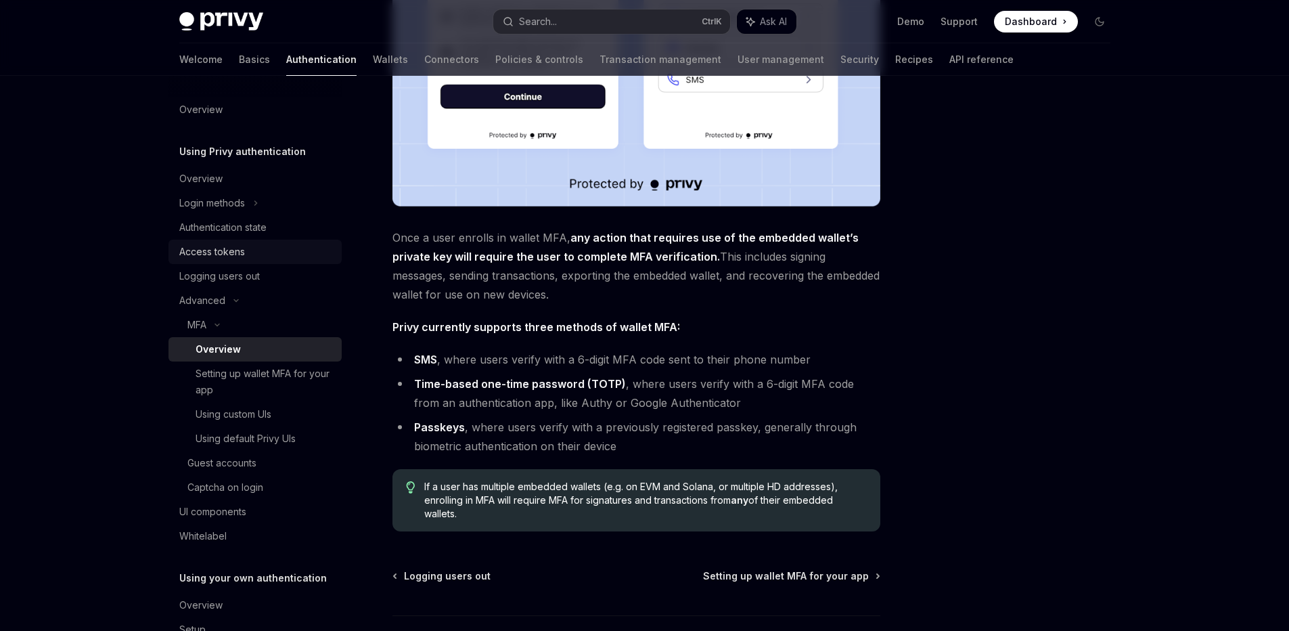
click at [244, 256] on div "Access tokens" at bounding box center [212, 252] width 66 height 16
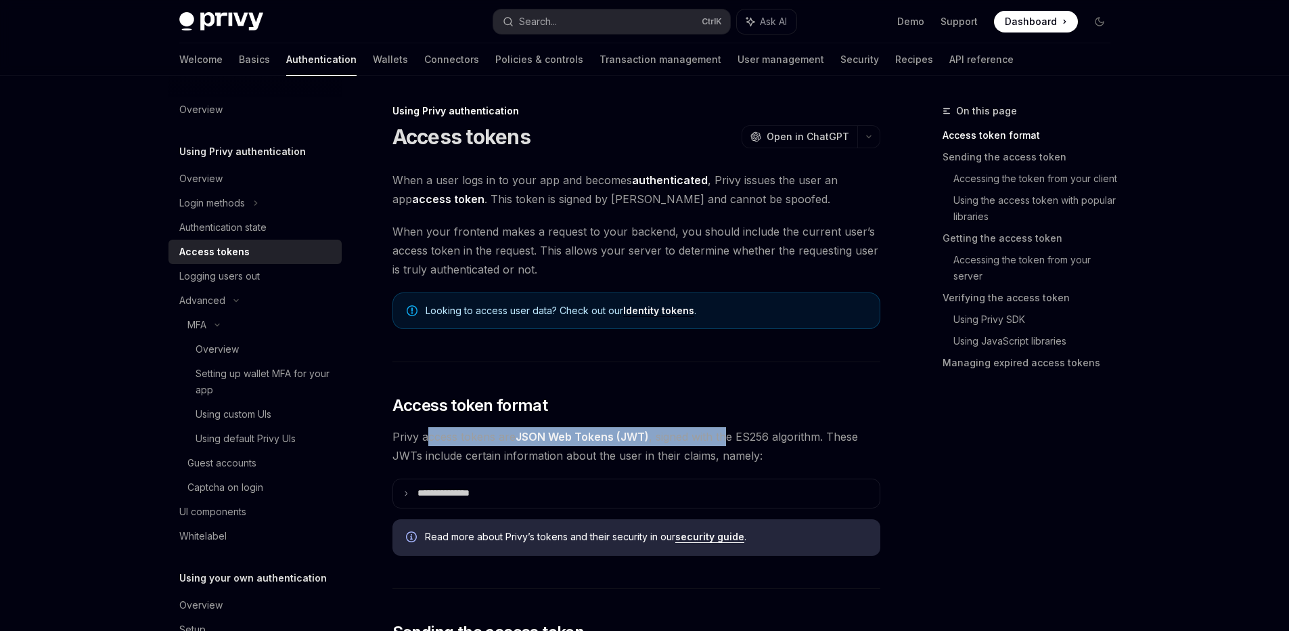
drag, startPoint x: 430, startPoint y: 436, endPoint x: 728, endPoint y: 434, distance: 298.4
click at [728, 434] on span "Privy access tokens are JSON Web Tokens (JWT) , signed with the ES256 algorithm…" at bounding box center [637, 446] width 488 height 38
click at [895, 58] on link "Recipes" at bounding box center [914, 59] width 38 height 32
type textarea "*"
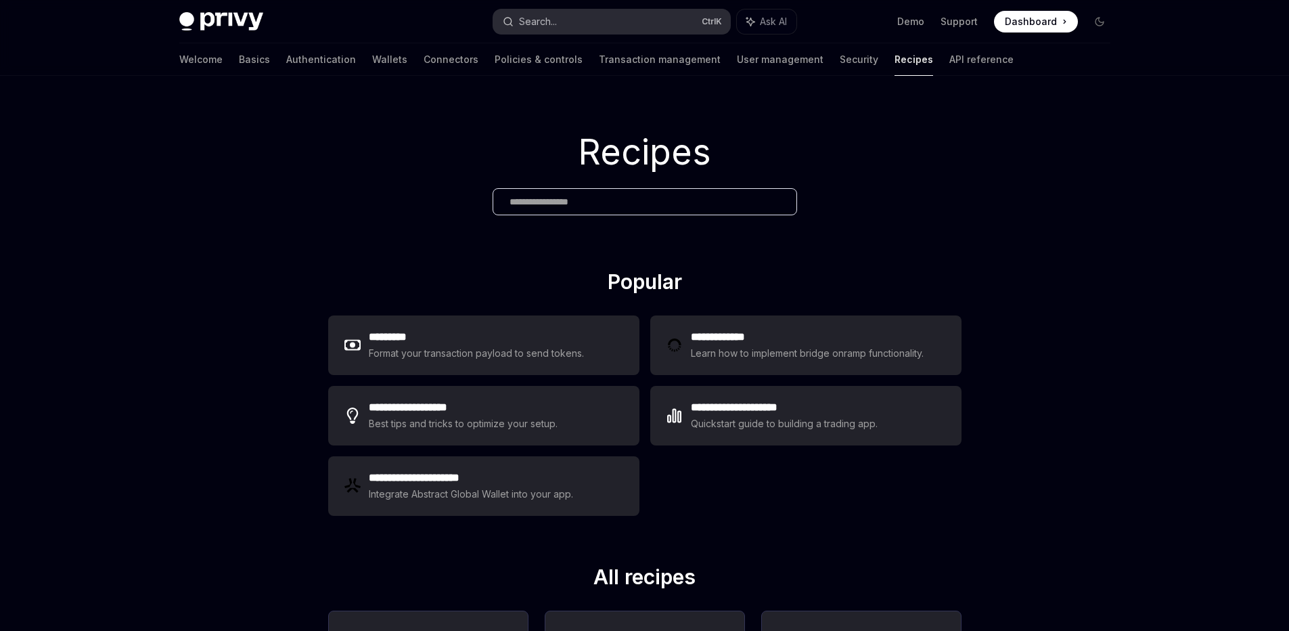
click at [629, 27] on button "Search... Ctrl K" at bounding box center [611, 21] width 237 height 24
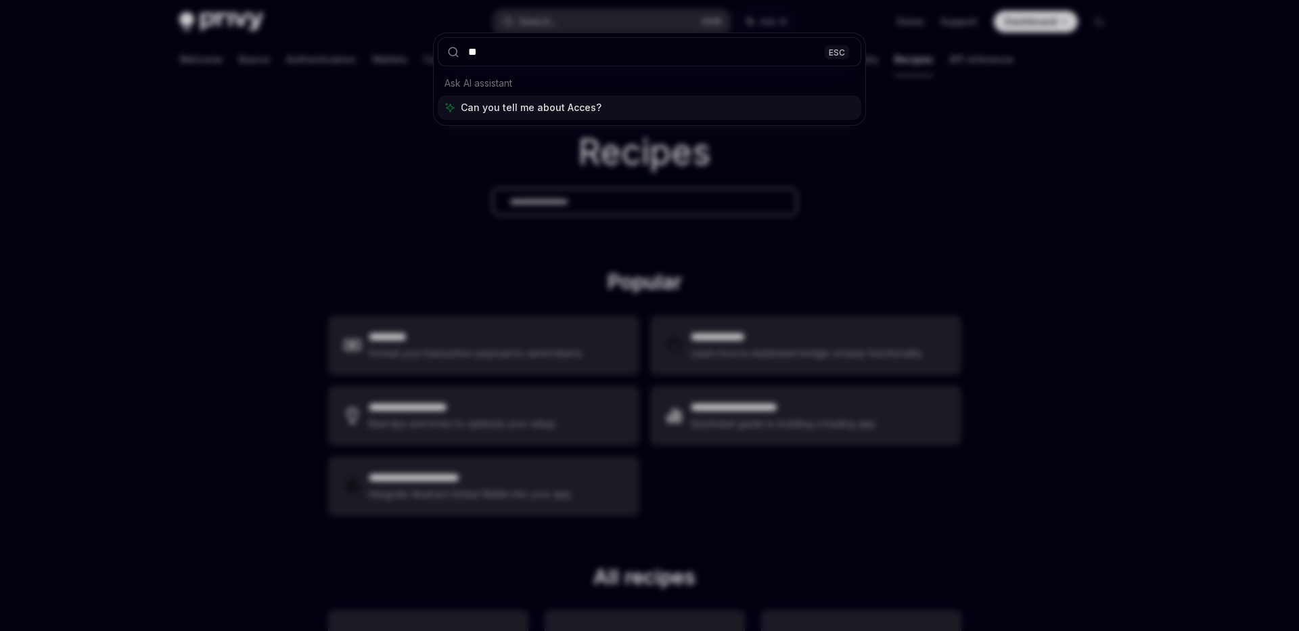
type input "*"
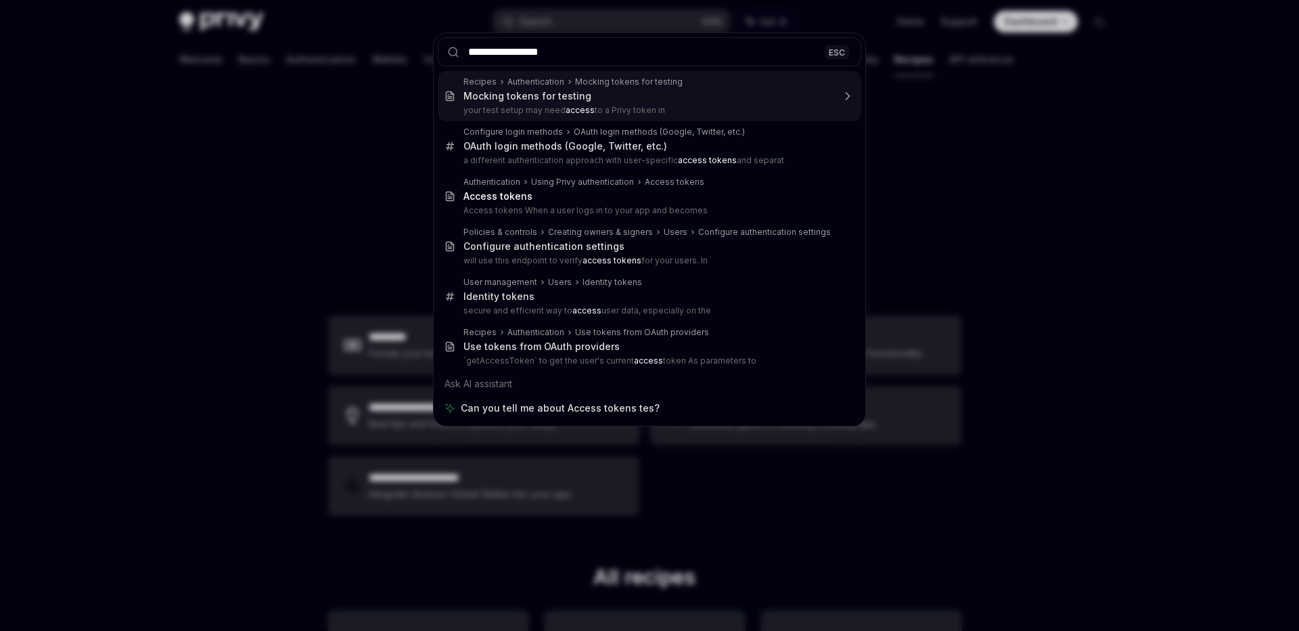
type input "**********"
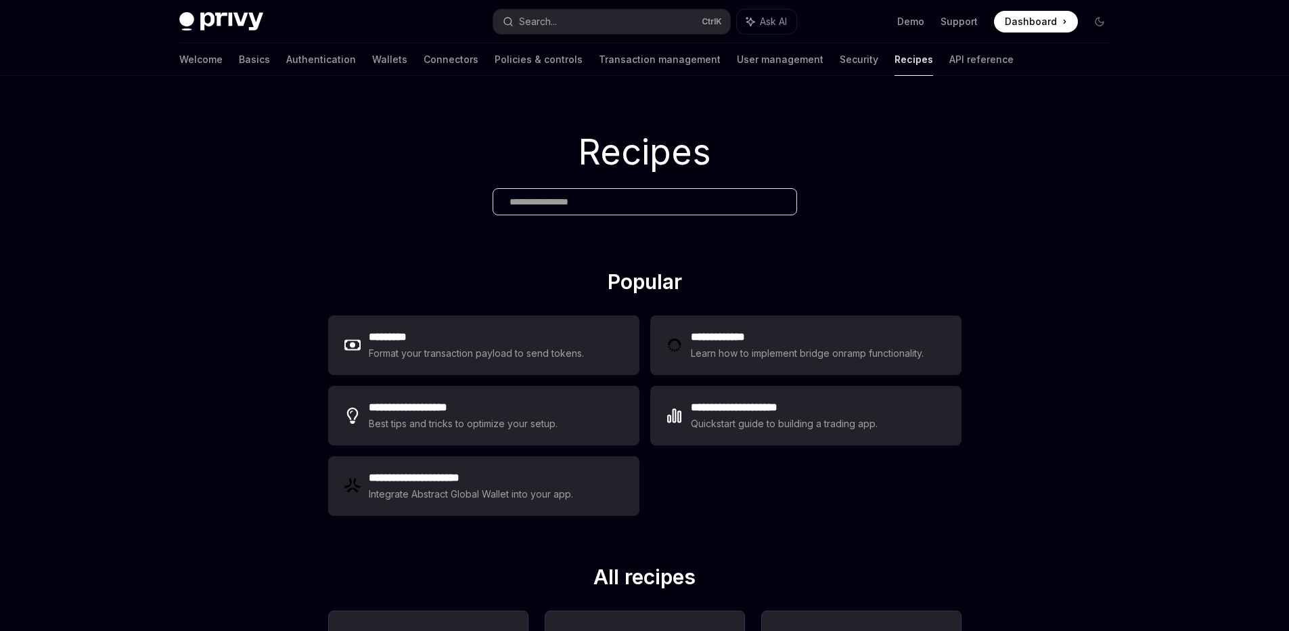
type textarea "*"
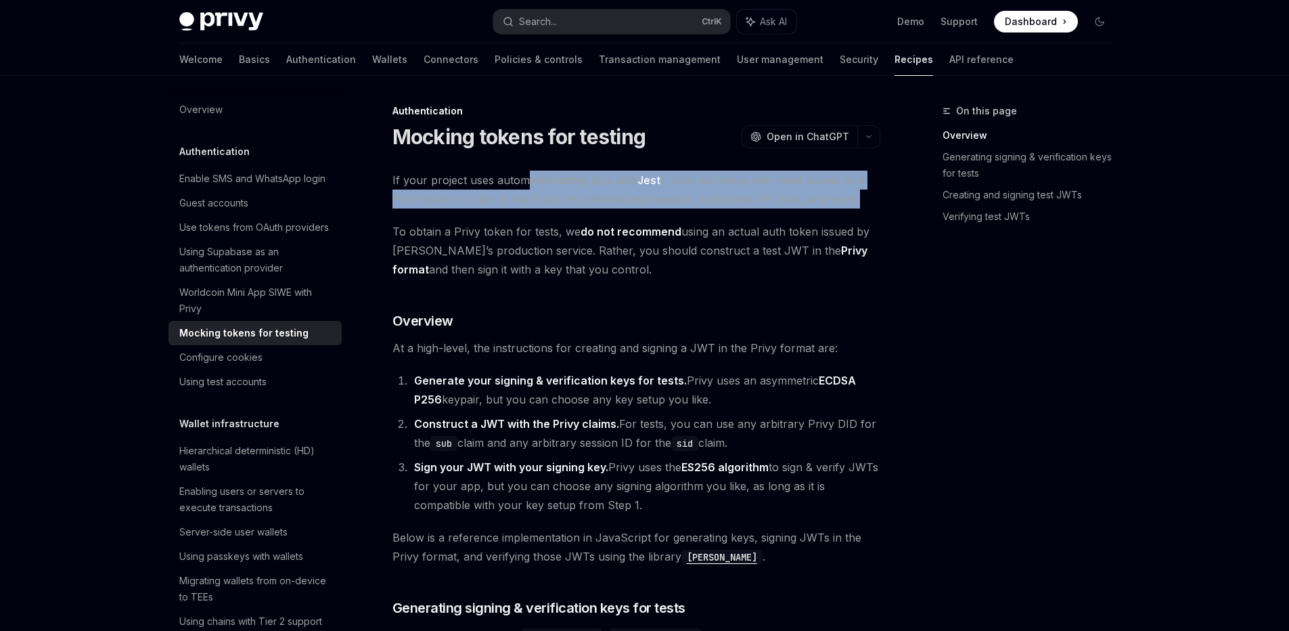
drag, startPoint x: 522, startPoint y: 181, endPoint x: 908, endPoint y: 200, distance: 386.2
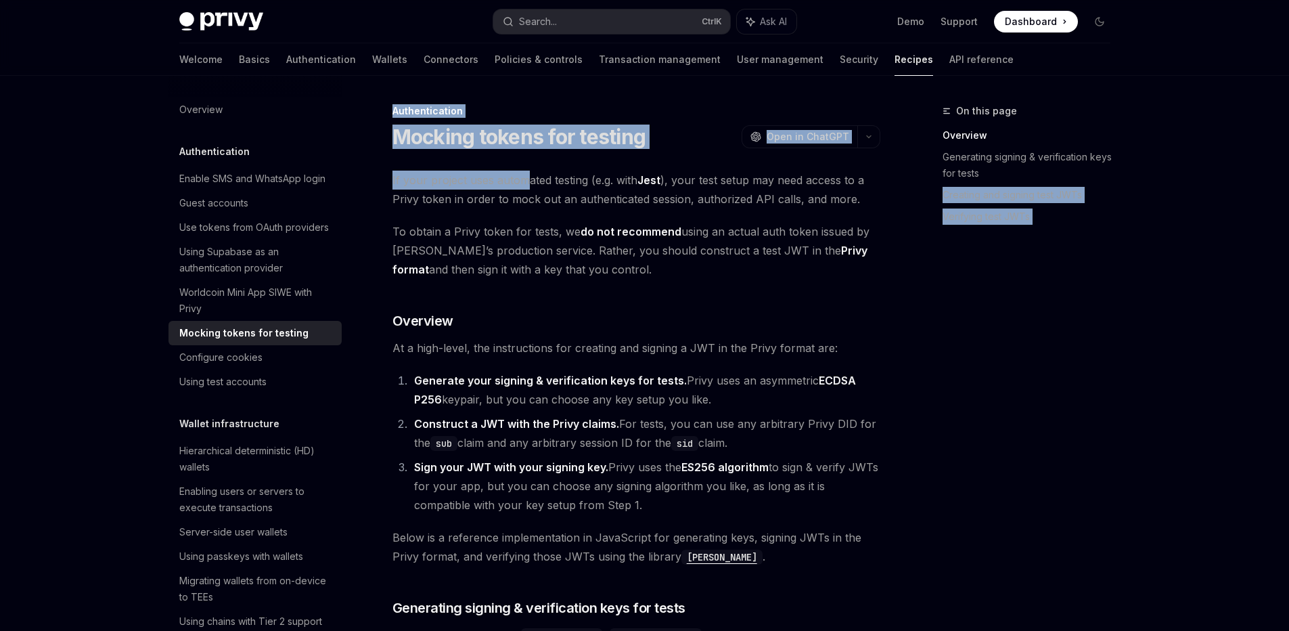
click at [977, 305] on div "On this page Overview [PERSON_NAME] signing & verification keys for tests Creat…" at bounding box center [1019, 367] width 206 height 528
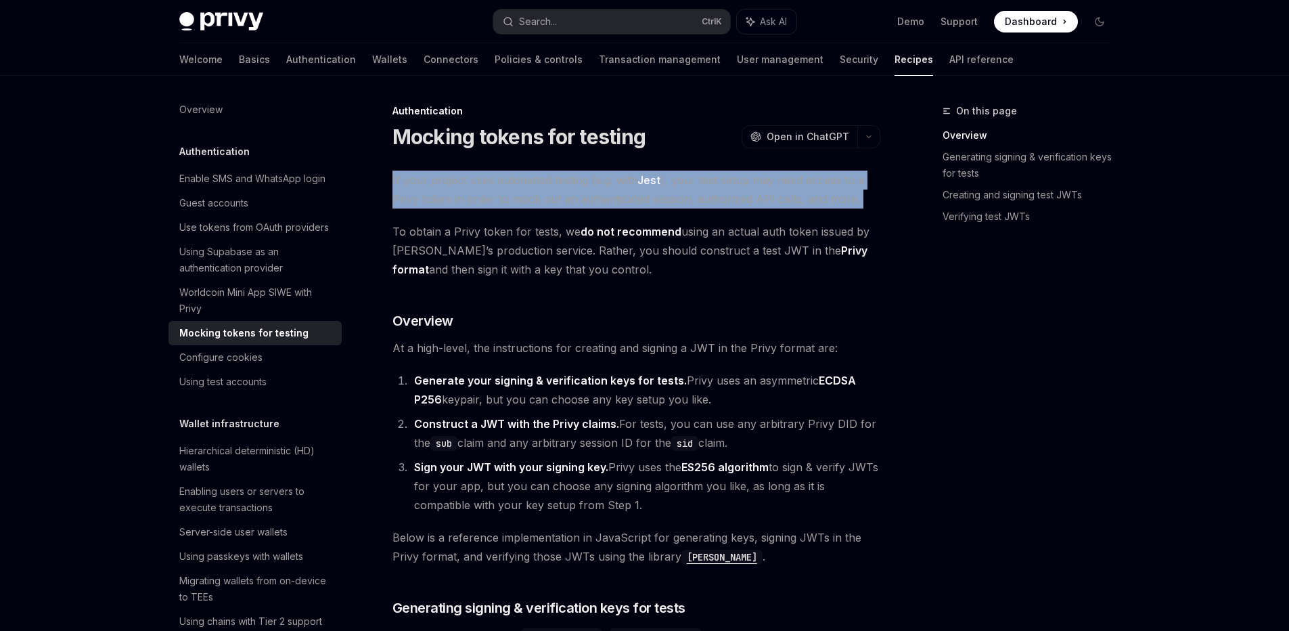
drag, startPoint x: 687, startPoint y: 209, endPoint x: 388, endPoint y: 182, distance: 299.7
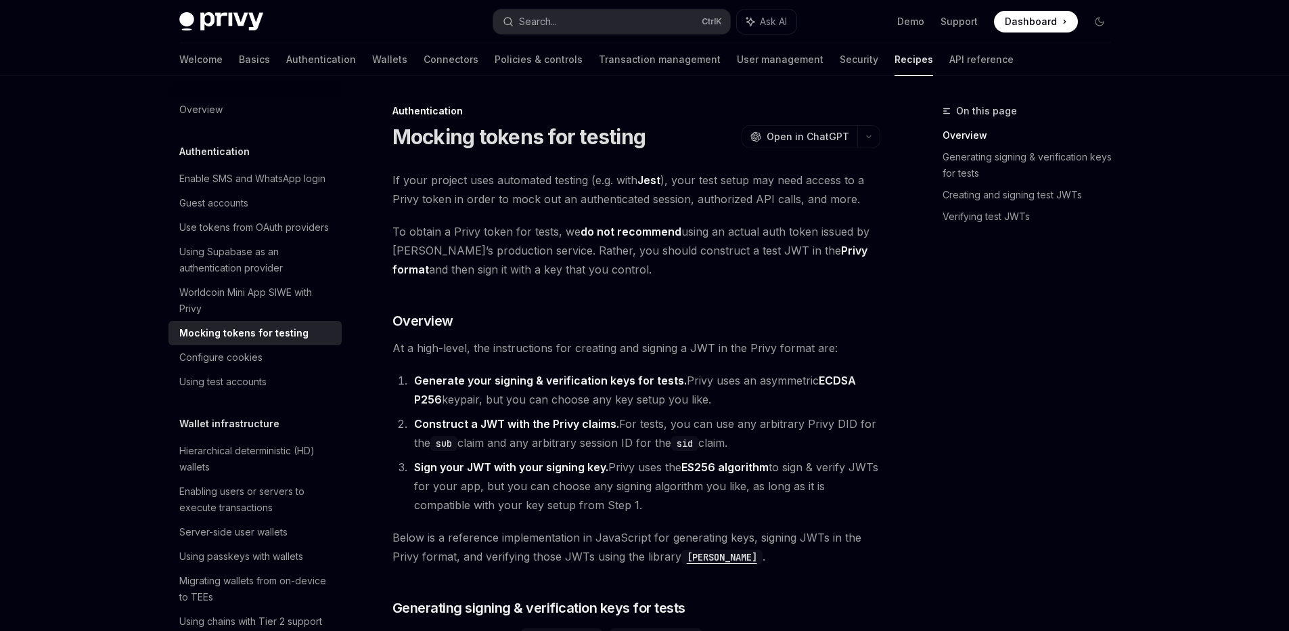
click at [1056, 253] on div "On this page Overview [PERSON_NAME] signing & verification keys for tests Creat…" at bounding box center [1019, 367] width 206 height 528
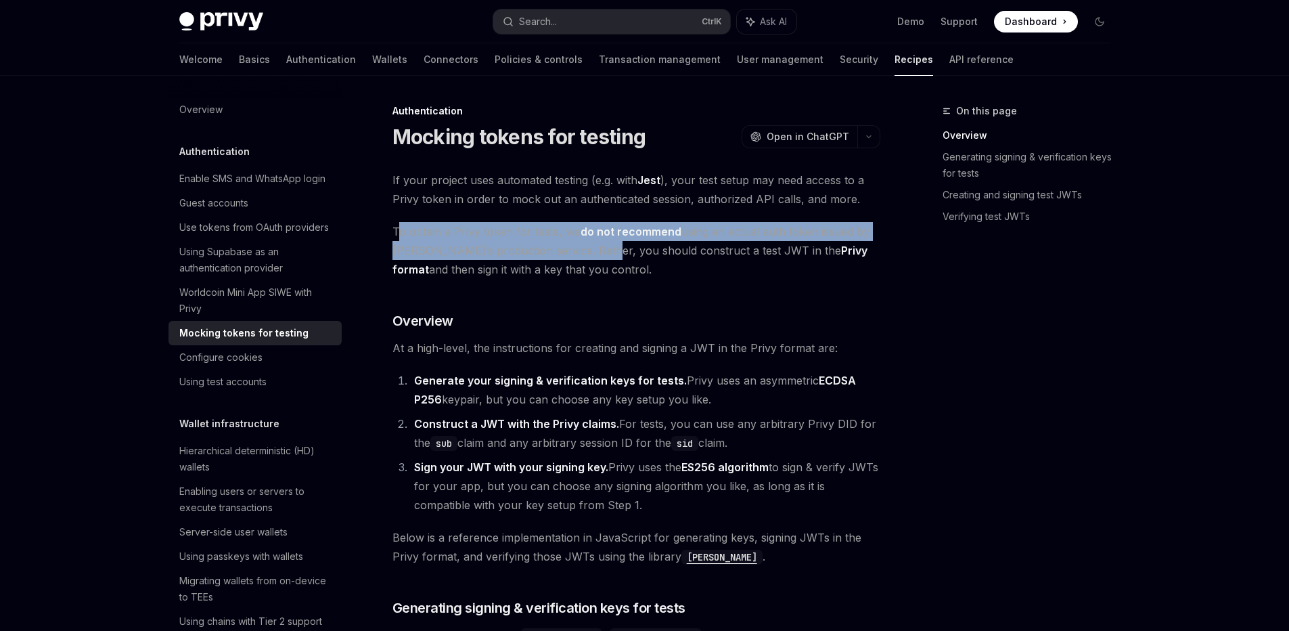
drag, startPoint x: 397, startPoint y: 227, endPoint x: 615, endPoint y: 287, distance: 225.9
click at [587, 258] on span "To obtain a Privy token for tests, we do not recommend using an actual auth tok…" at bounding box center [637, 250] width 488 height 57
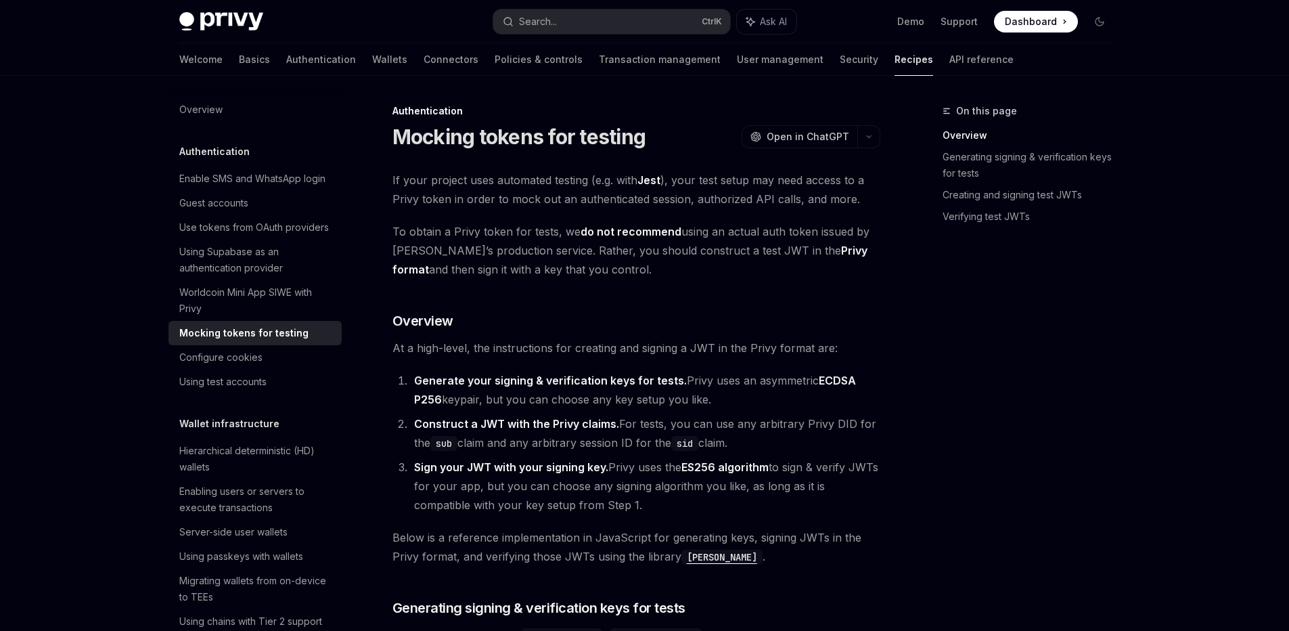
drag, startPoint x: 621, startPoint y: 272, endPoint x: 391, endPoint y: 231, distance: 233.6
drag, startPoint x: 626, startPoint y: 267, endPoint x: 439, endPoint y: 238, distance: 189.6
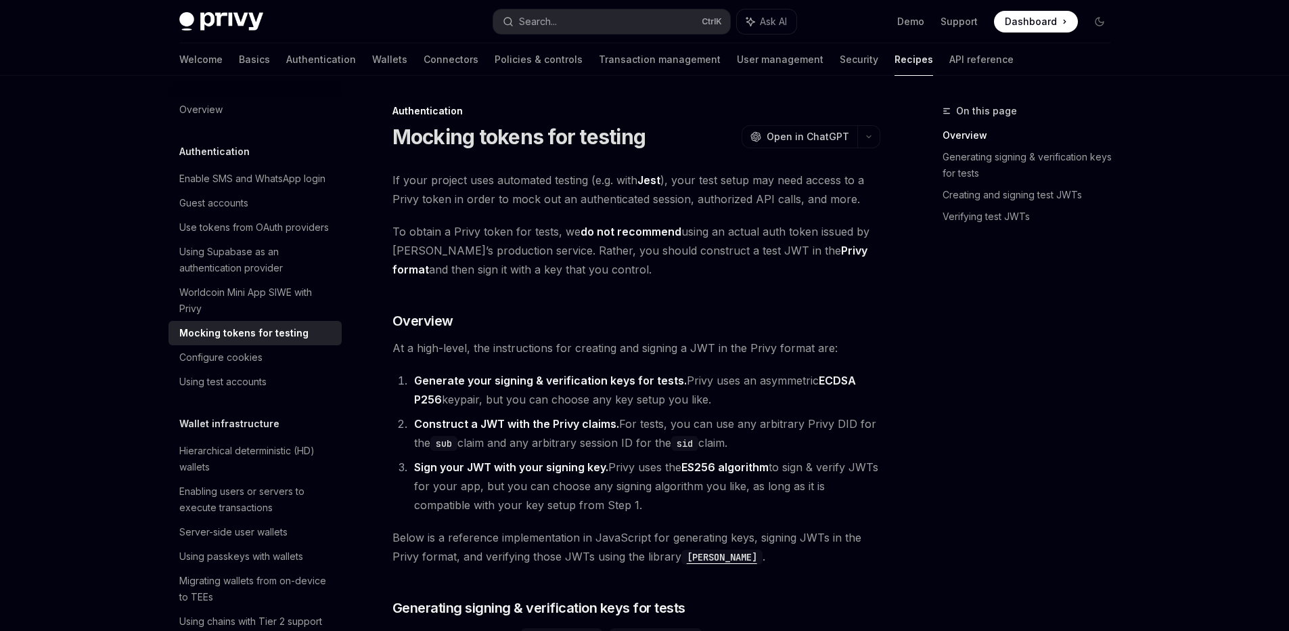
click at [439, 238] on span "To obtain a Privy token for tests, we do not recommend using an actual auth tok…" at bounding box center [637, 250] width 488 height 57
click at [654, 275] on span "To obtain a Privy token for tests, we do not recommend using an actual auth tok…" at bounding box center [637, 250] width 488 height 57
drag, startPoint x: 725, startPoint y: 250, endPoint x: 762, endPoint y: 252, distance: 36.6
click at [762, 252] on span "To obtain a Privy token for tests, we do not recommend using an actual auth tok…" at bounding box center [637, 250] width 488 height 57
click at [845, 263] on span "To obtain a Privy token for tests, we do not recommend using an actual auth tok…" at bounding box center [637, 250] width 488 height 57
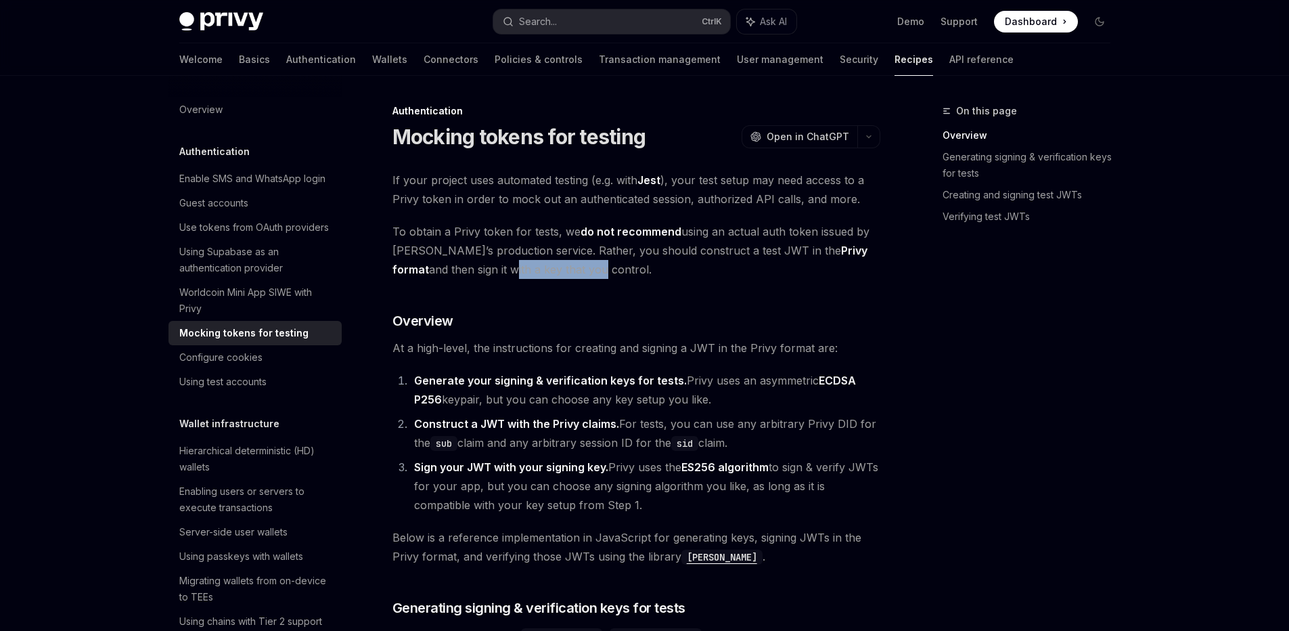
drag, startPoint x: 451, startPoint y: 271, endPoint x: 558, endPoint y: 273, distance: 107.6
click at [543, 273] on span "To obtain a Privy token for tests, we do not recommend using an actual auth tok…" at bounding box center [637, 250] width 488 height 57
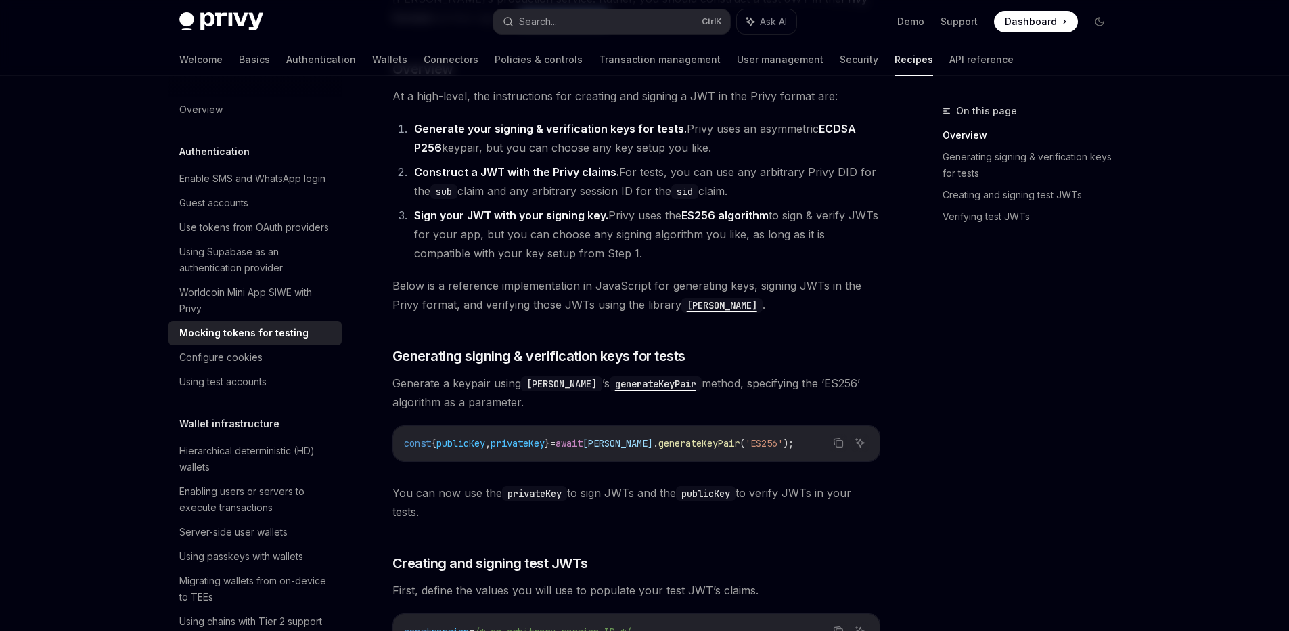
scroll to position [254, 0]
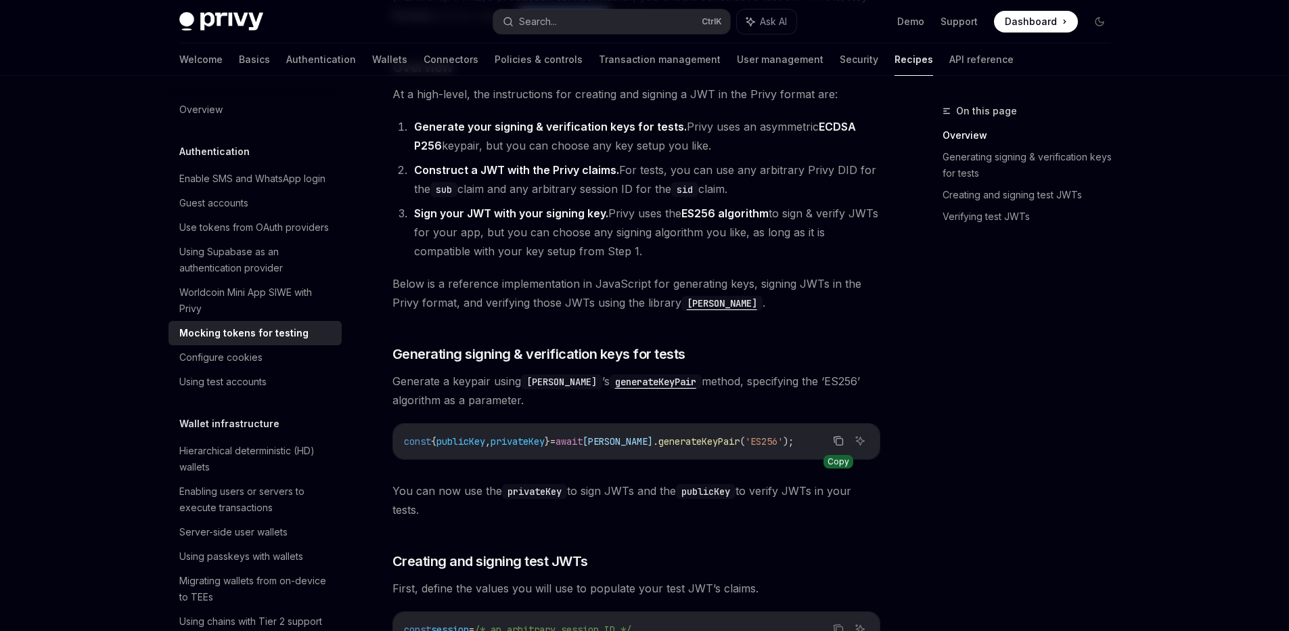
click at [834, 439] on icon "Copy the contents from the code block" at bounding box center [838, 440] width 11 height 11
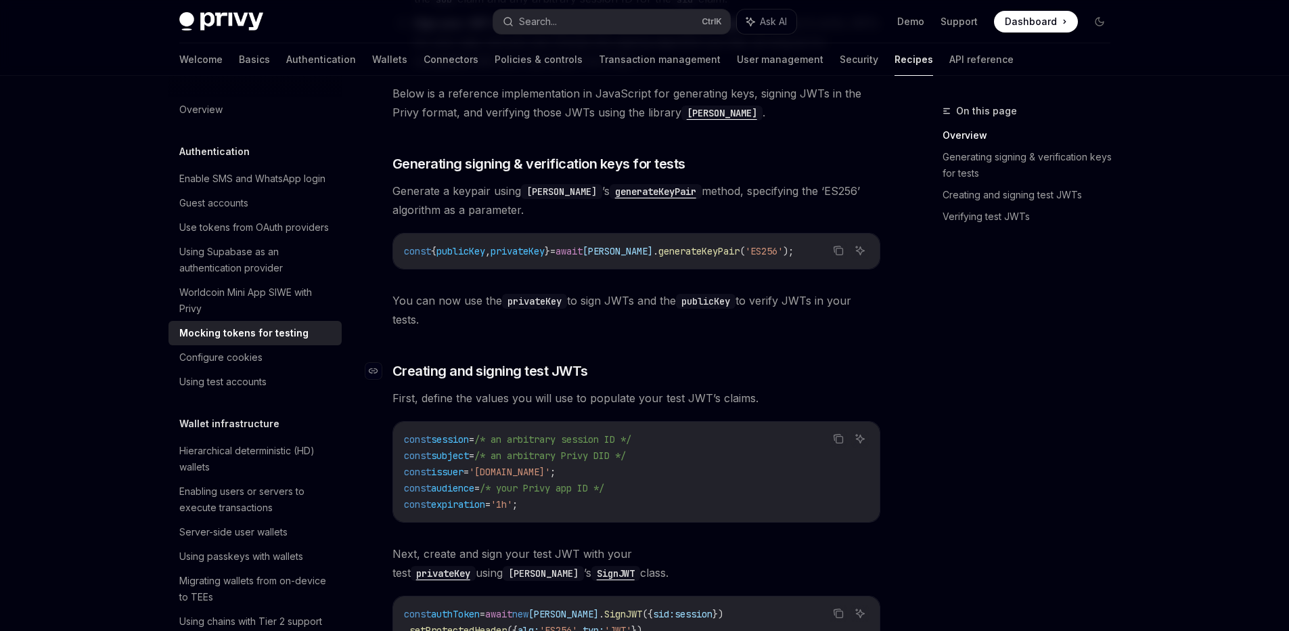
scroll to position [457, 0]
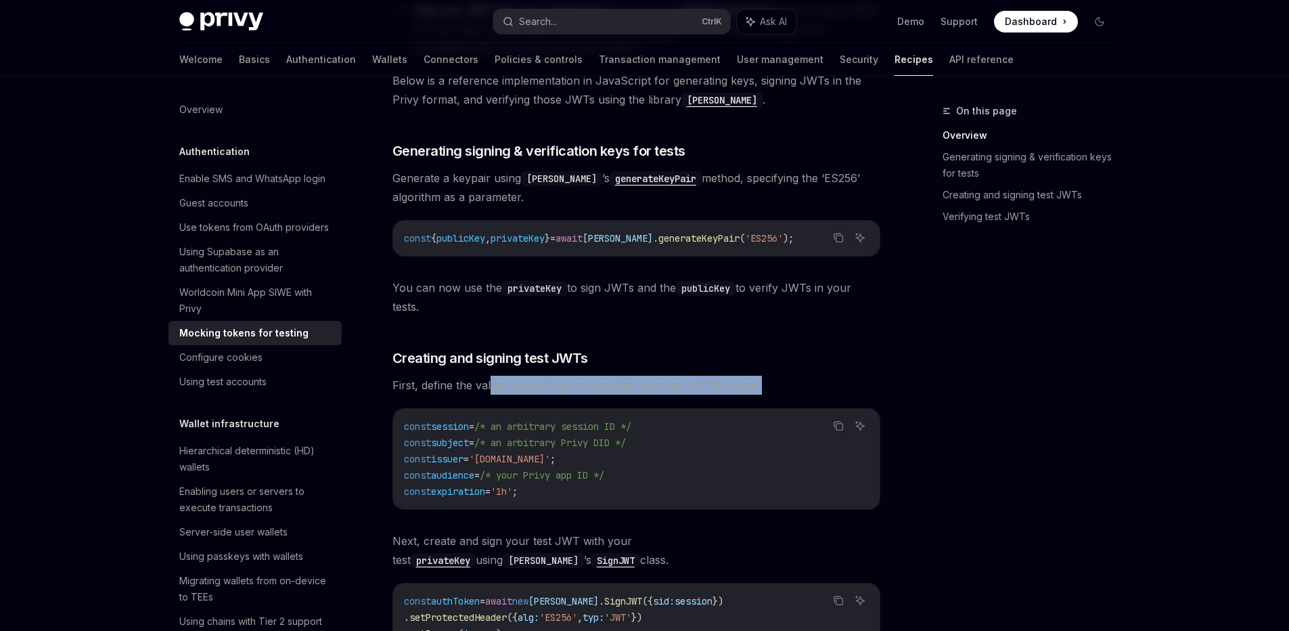
drag, startPoint x: 492, startPoint y: 386, endPoint x: 687, endPoint y: 398, distance: 195.3
click at [681, 395] on div "If your project uses automated testing (e.g. with Jest ), your test setup may n…" at bounding box center [637, 353] width 488 height 1278
click at [666, 439] on code "const session = /* an arbitrary session ID */ const subject = /* an arbitrary P…" at bounding box center [636, 458] width 465 height 81
click at [634, 484] on code "const session = /* an arbitrary session ID */ const subject = /* an arbitrary P…" at bounding box center [636, 458] width 465 height 81
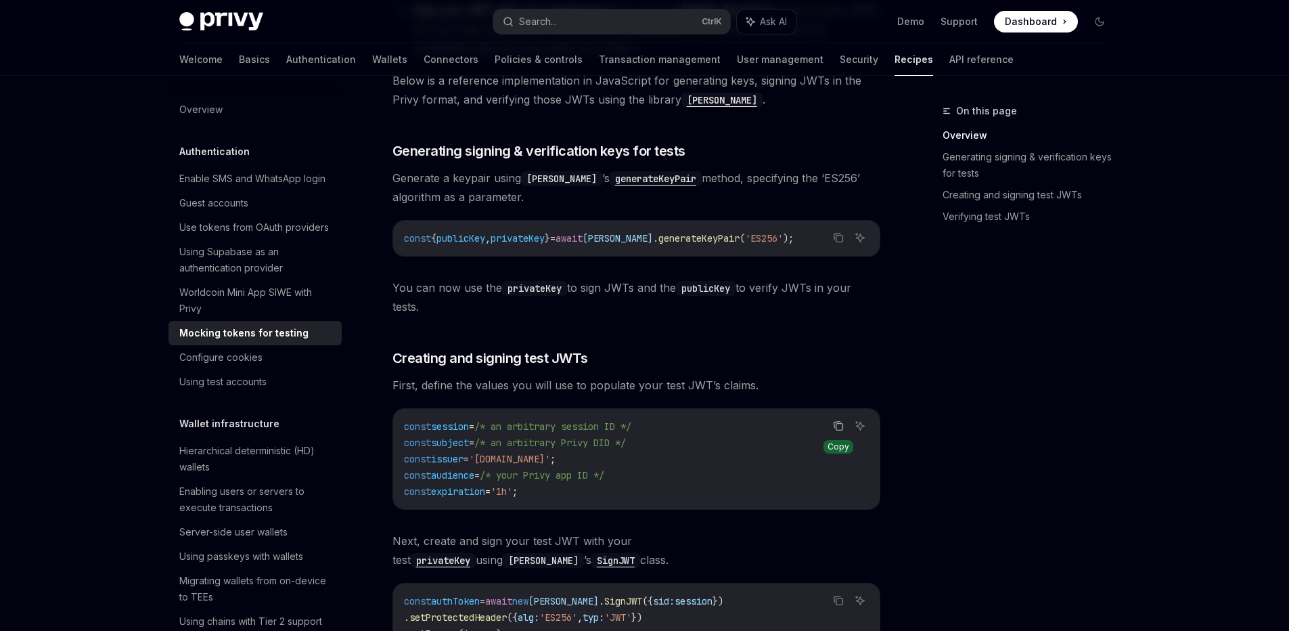
click at [838, 424] on icon "Copy the contents from the code block" at bounding box center [838, 425] width 11 height 11
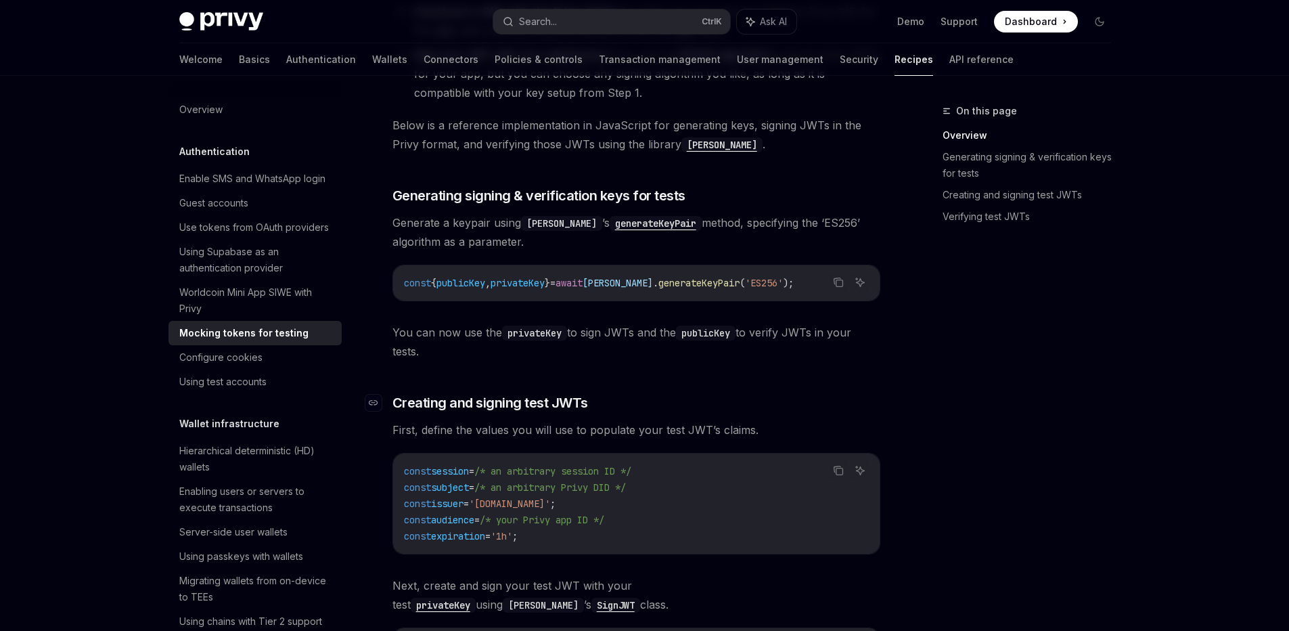
scroll to position [487, 0]
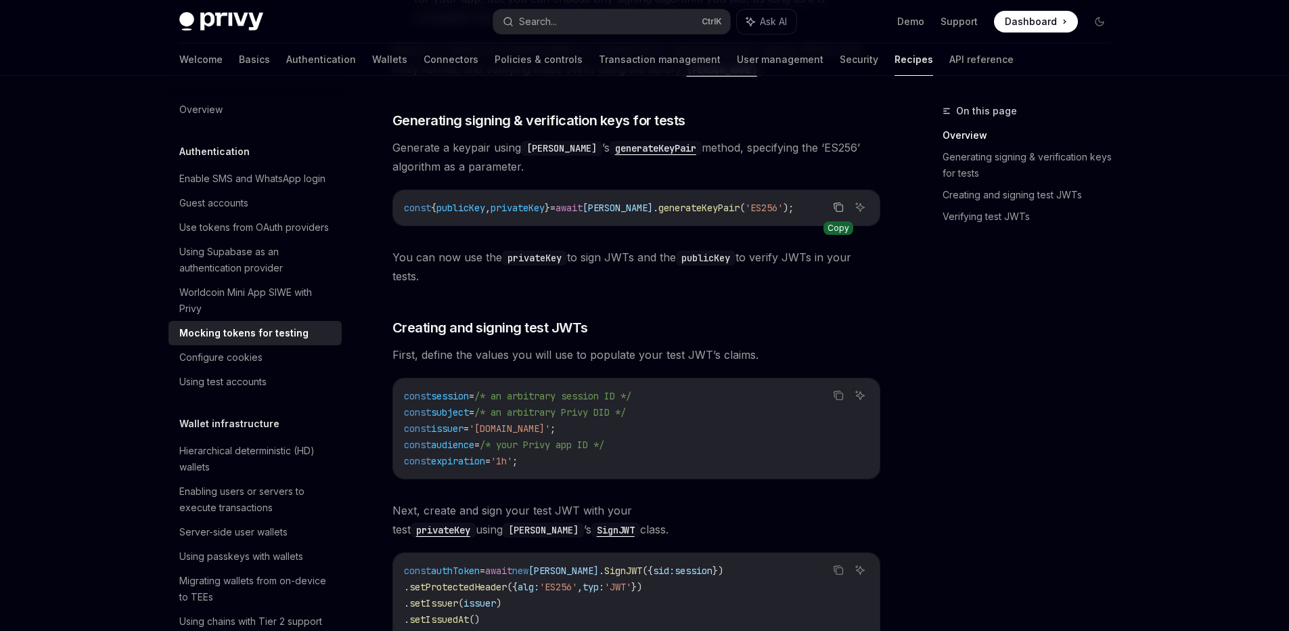
click at [840, 210] on icon "Copy the contents from the code block" at bounding box center [838, 207] width 11 height 11
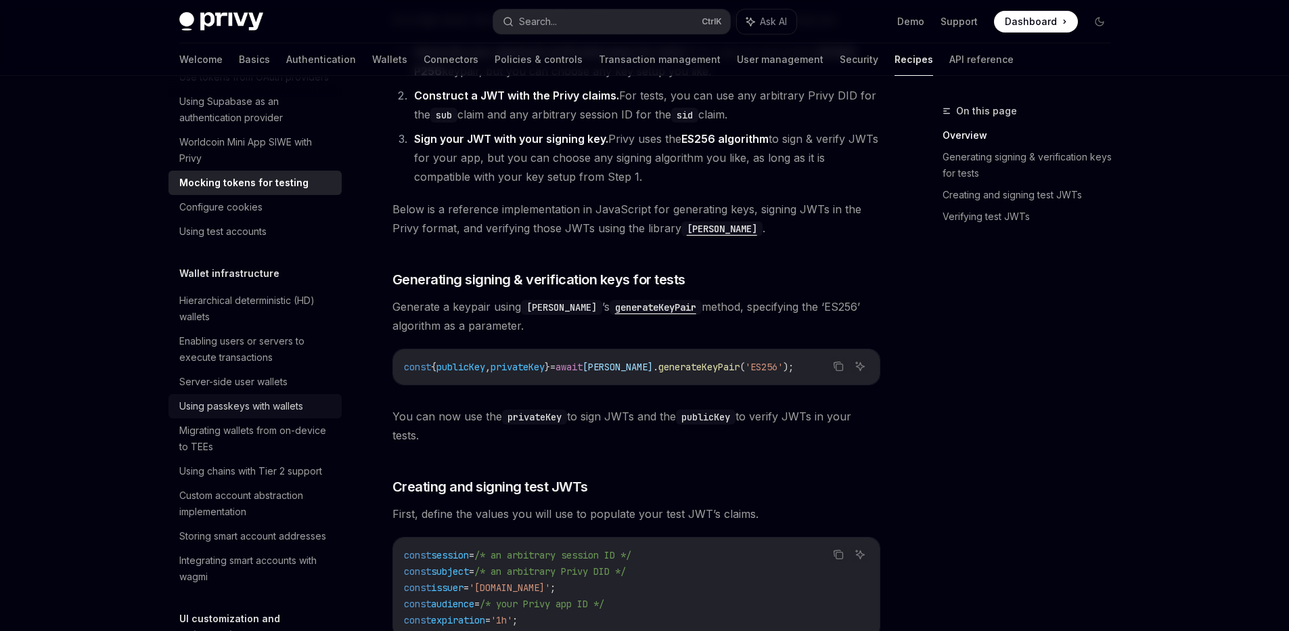
scroll to position [152, 0]
